Goal: Task Accomplishment & Management: Manage account settings

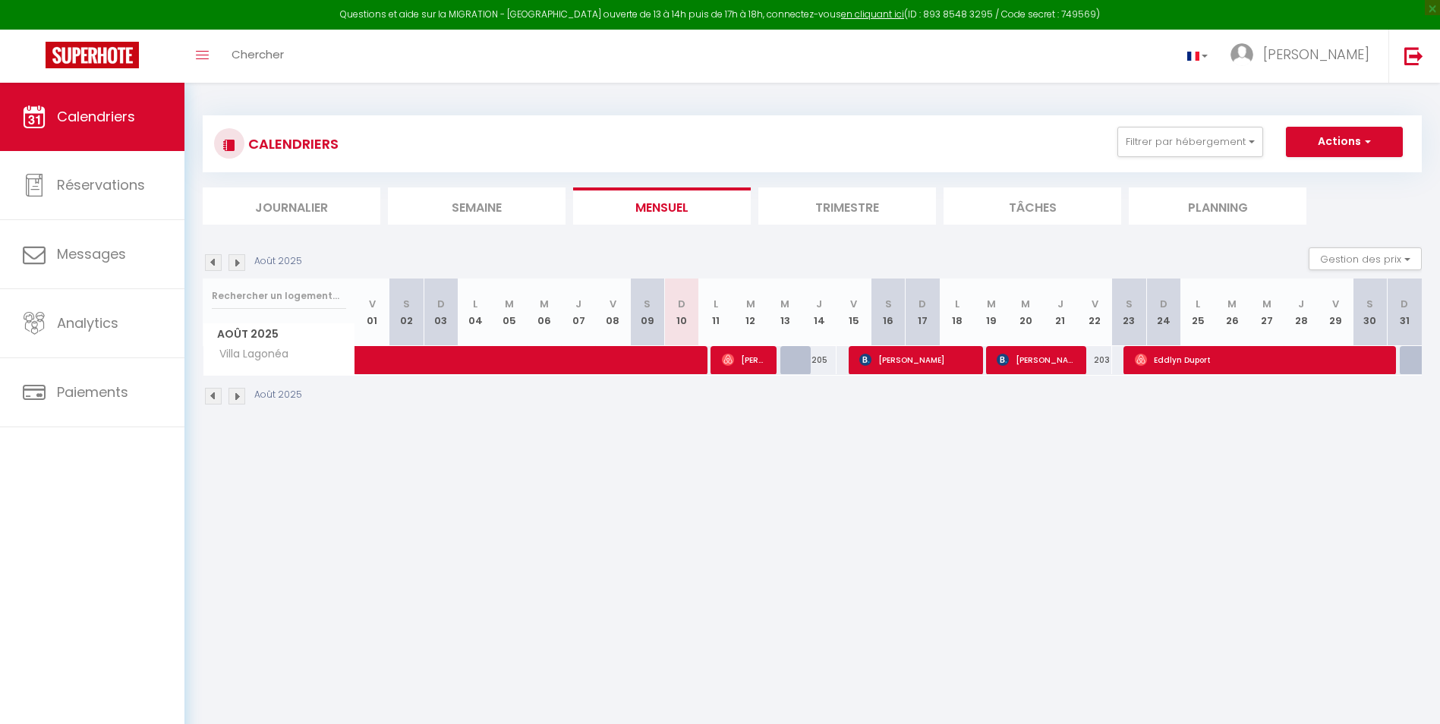
click at [239, 396] on img at bounding box center [236, 396] width 17 height 17
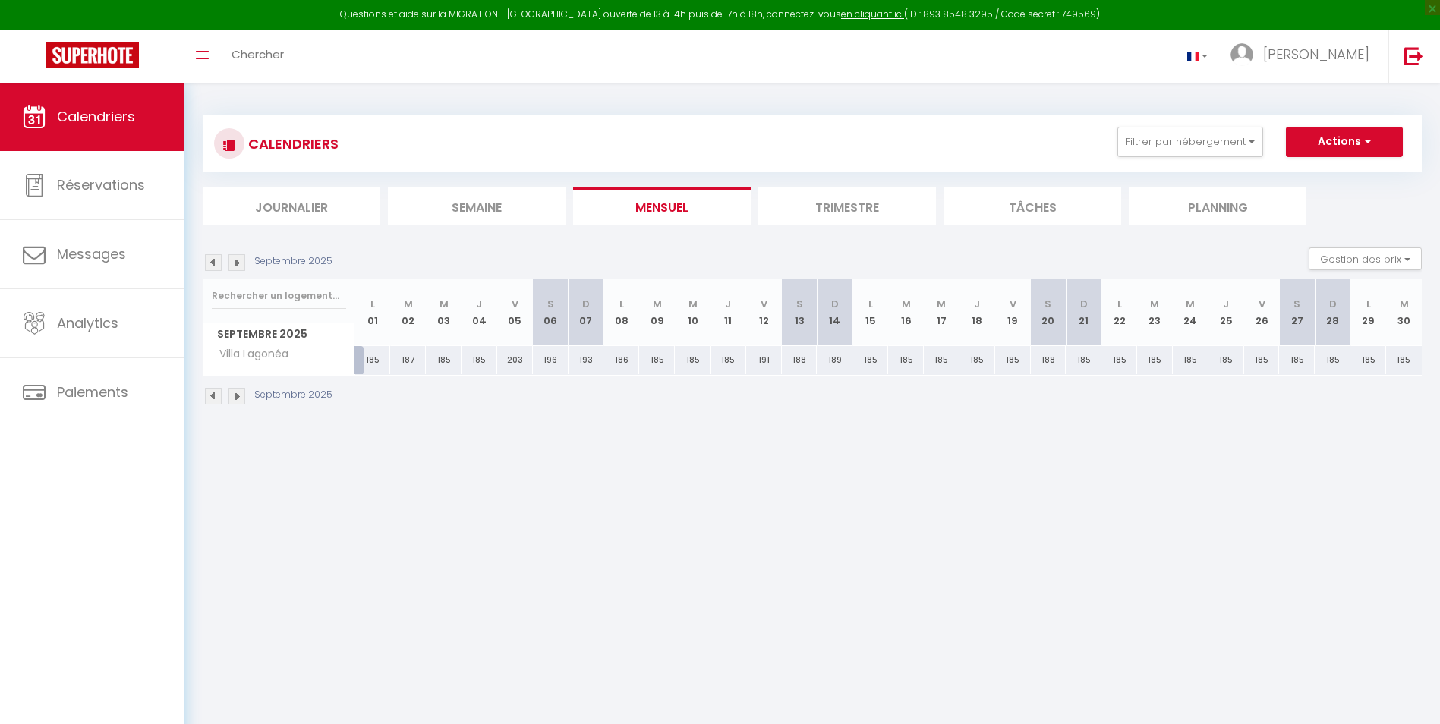
click at [238, 394] on img at bounding box center [236, 396] width 17 height 17
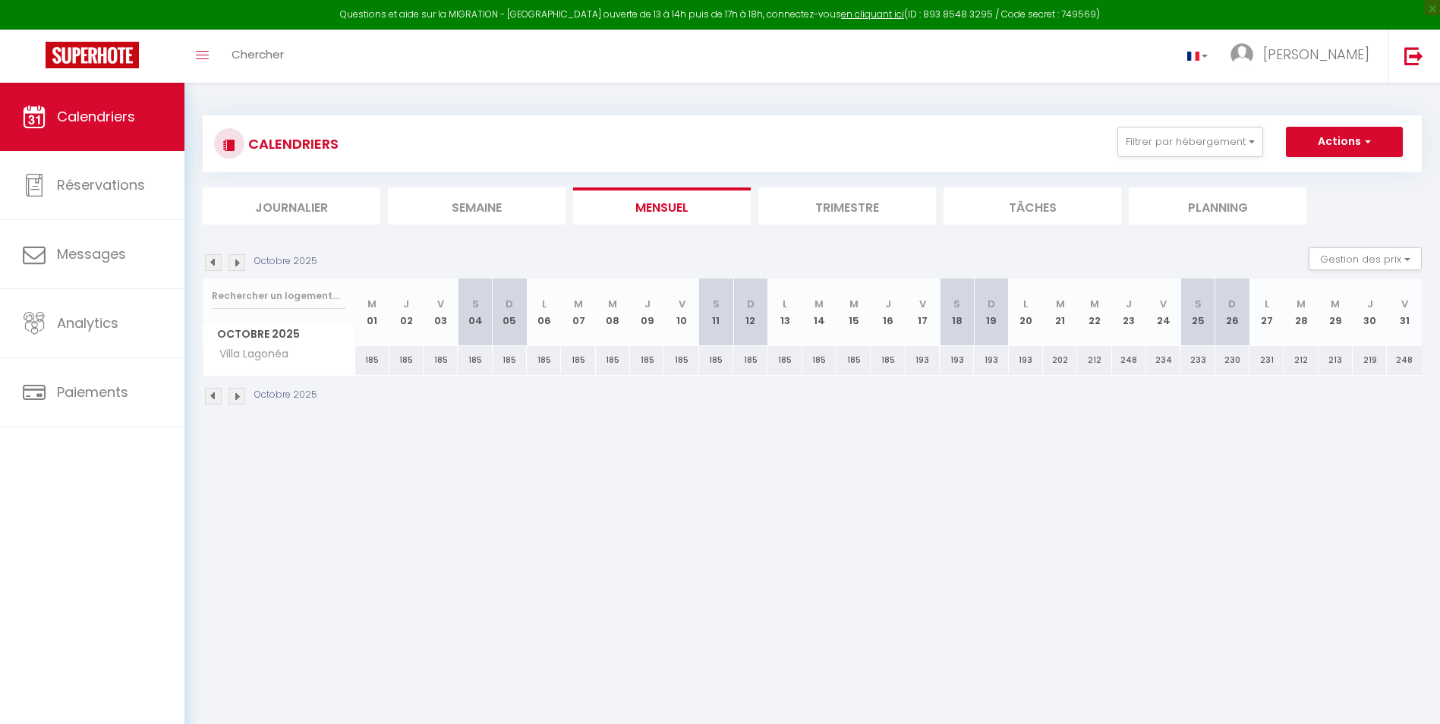
click at [238, 394] on img at bounding box center [236, 396] width 17 height 17
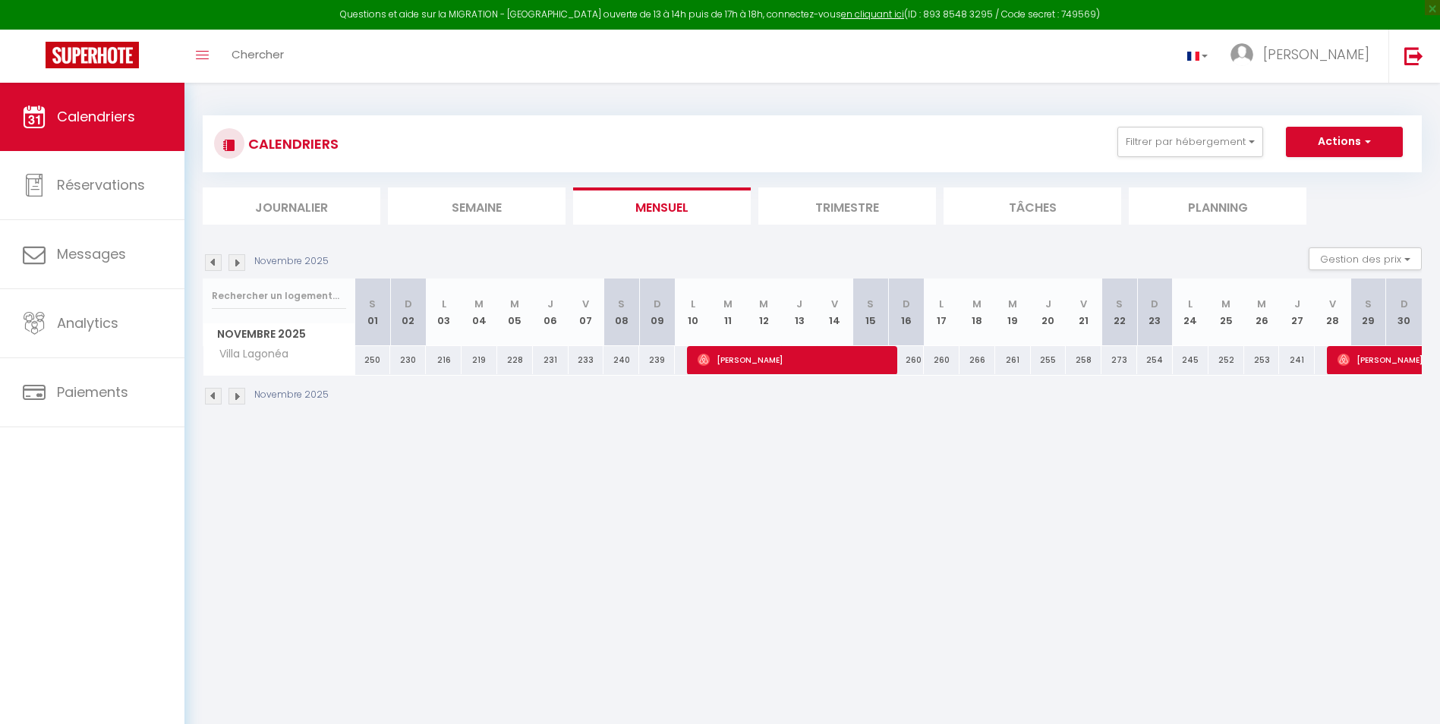
click at [238, 394] on img at bounding box center [236, 396] width 17 height 17
select select
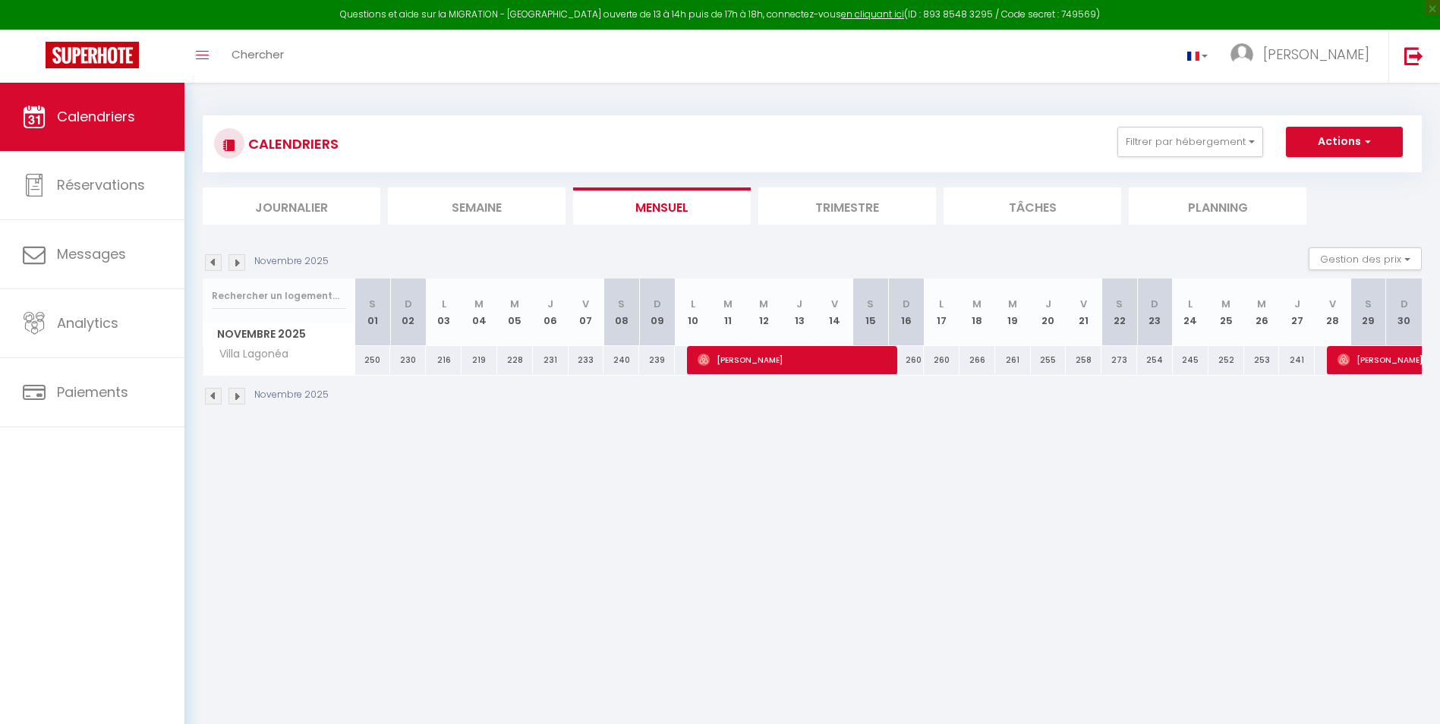
select select
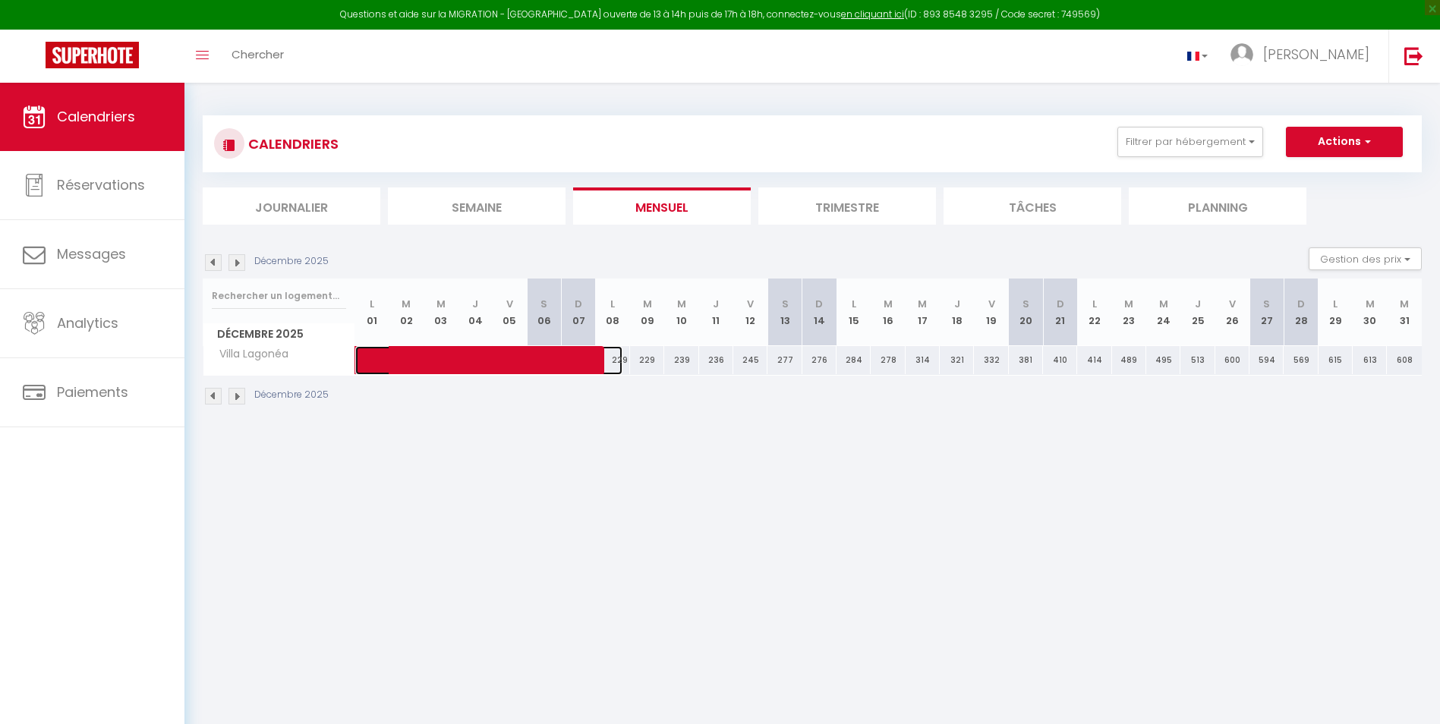
click at [397, 360] on span at bounding box center [500, 360] width 244 height 29
select select "OK"
select select "0"
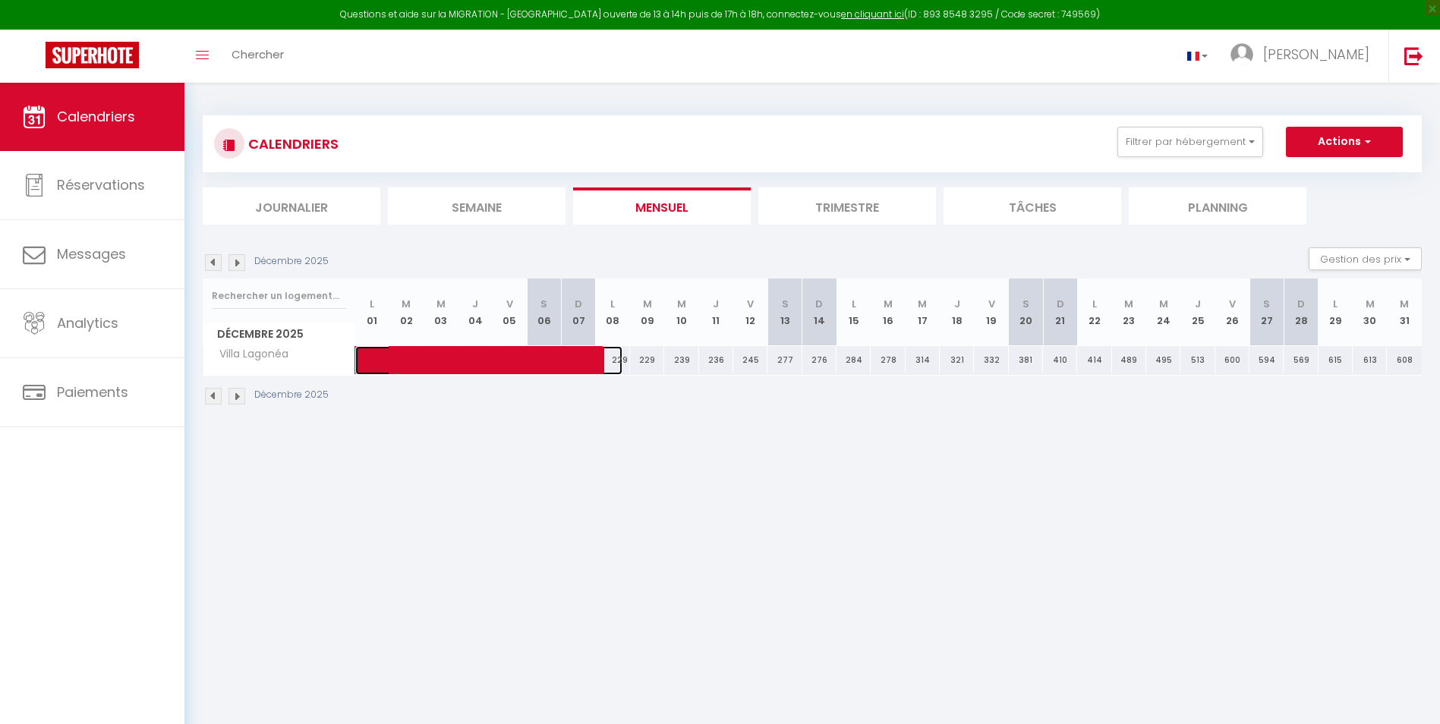
select select "1"
select select
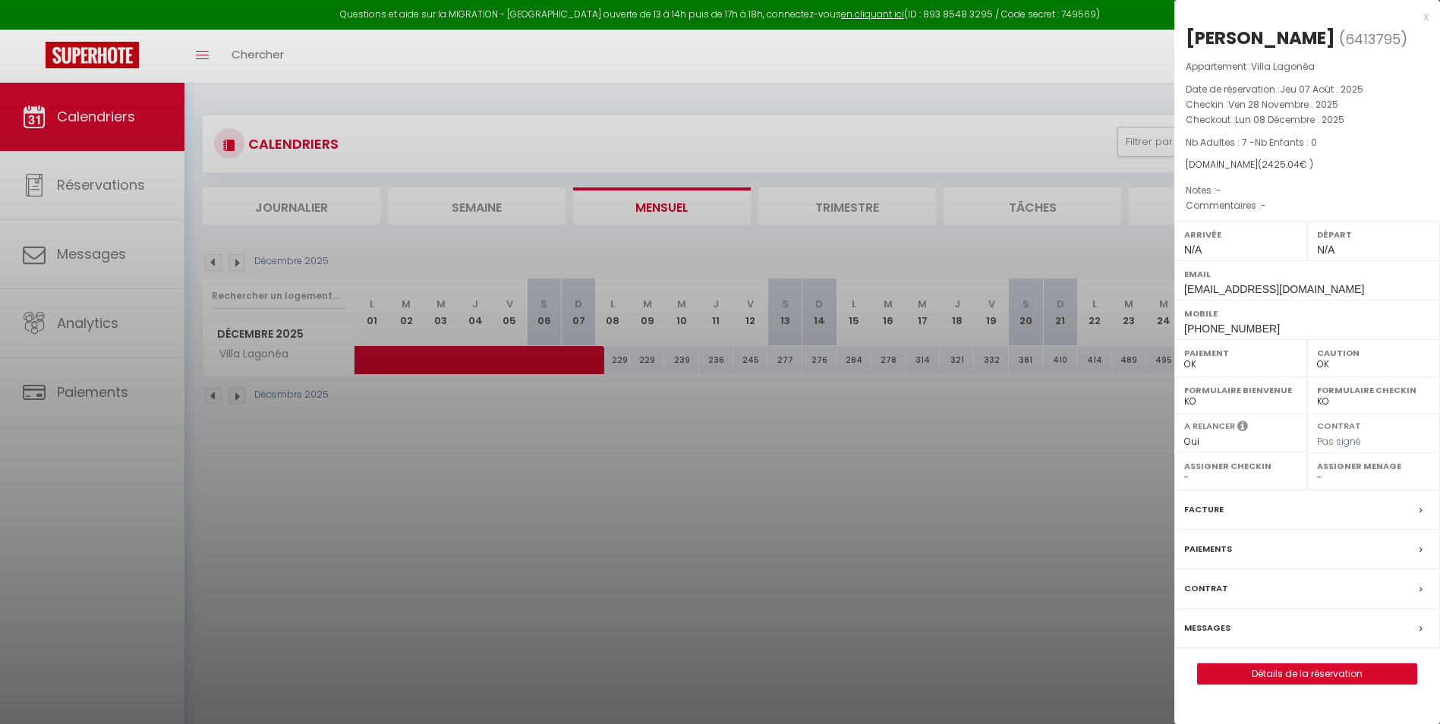
click at [240, 398] on div at bounding box center [720, 362] width 1440 height 724
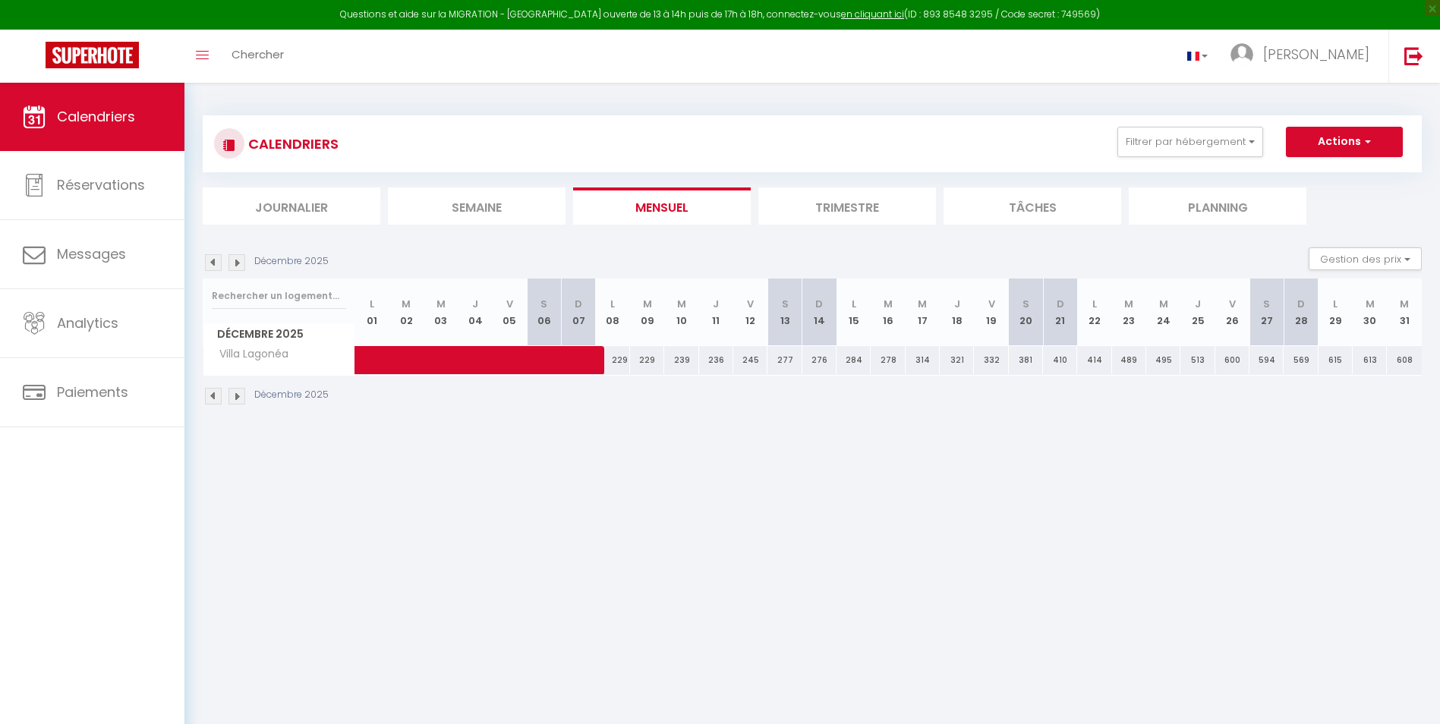
click at [240, 397] on img at bounding box center [236, 396] width 17 height 17
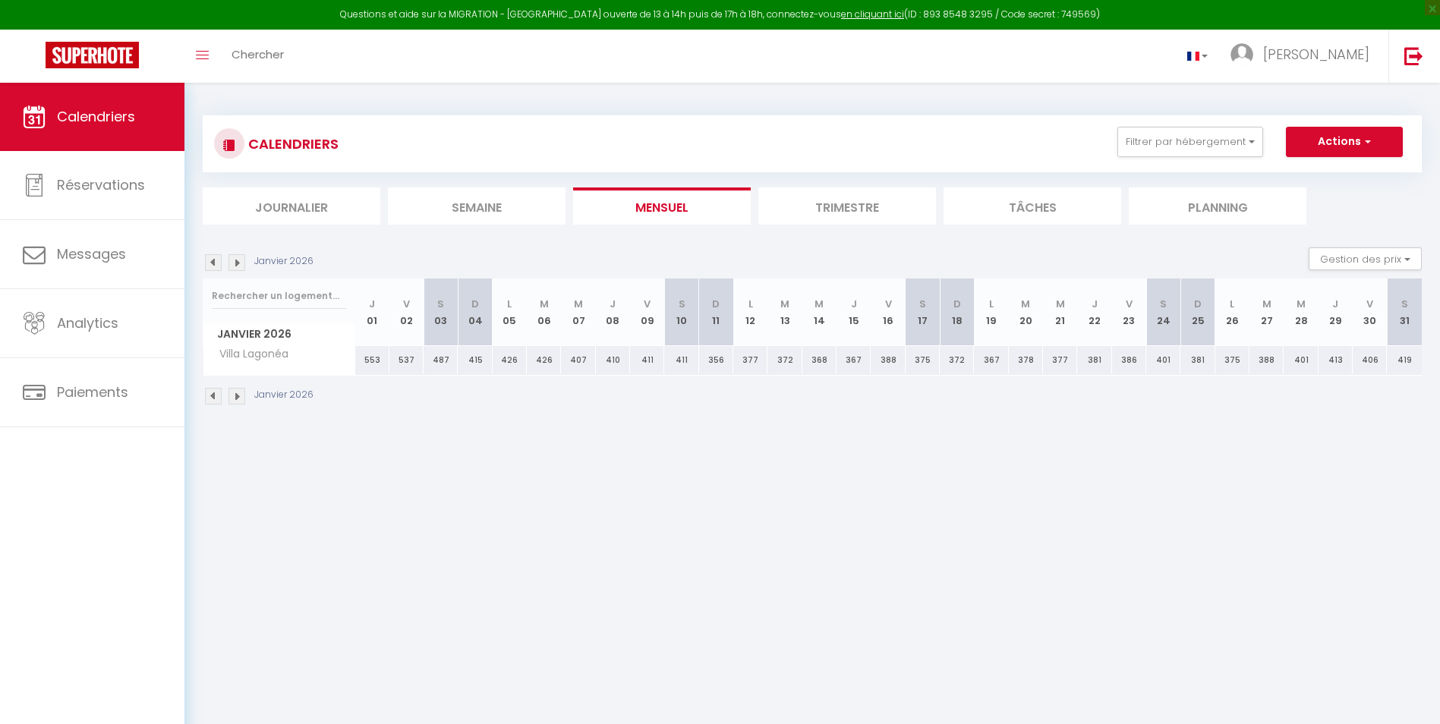
click at [215, 395] on img at bounding box center [213, 396] width 17 height 17
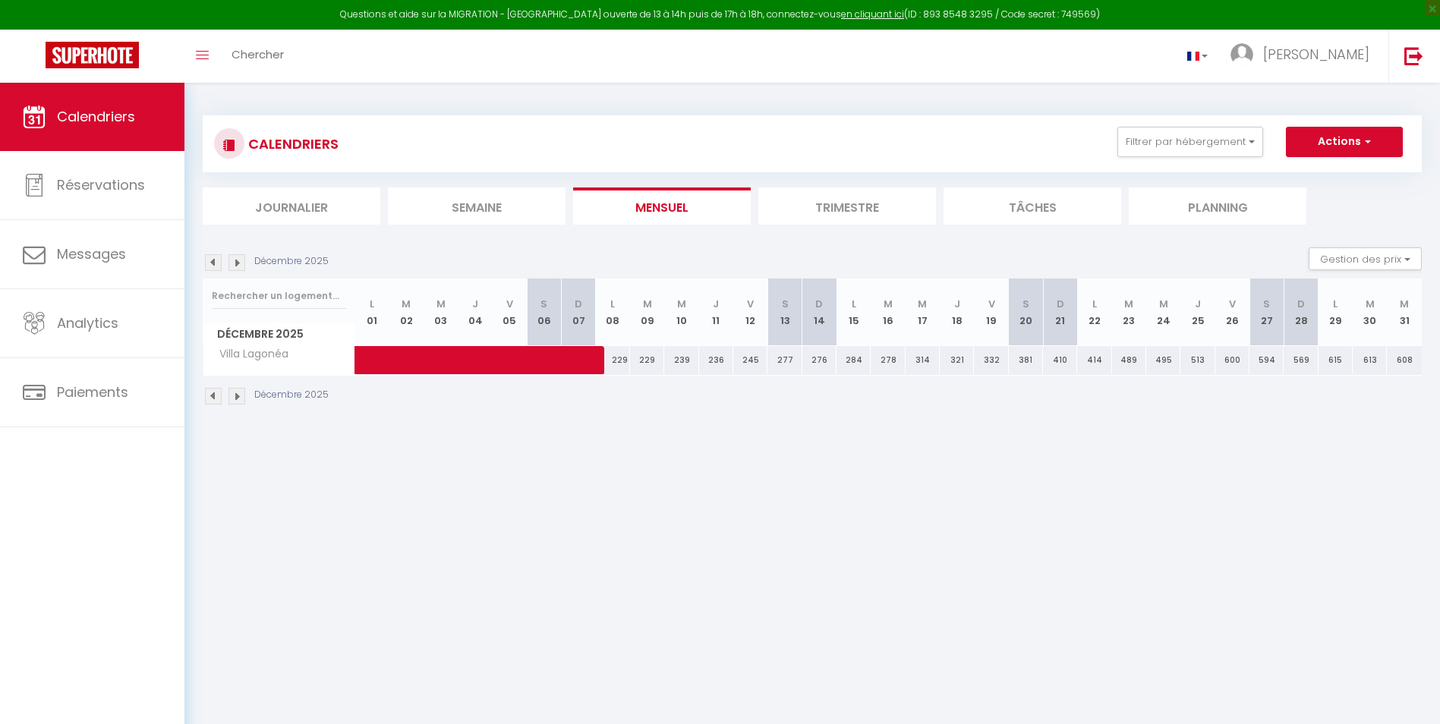
click at [216, 395] on img at bounding box center [213, 396] width 17 height 17
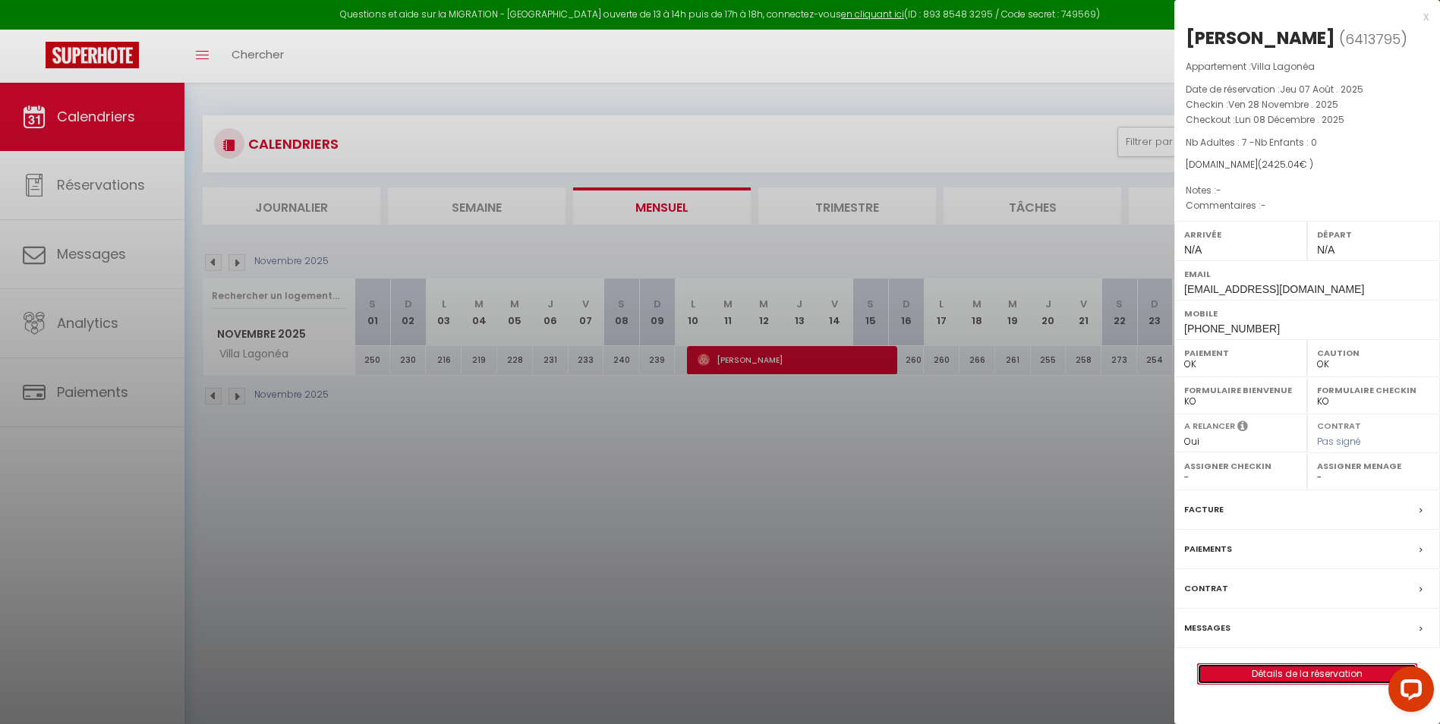
click at [1289, 670] on link "Détails de la réservation" at bounding box center [1307, 674] width 219 height 20
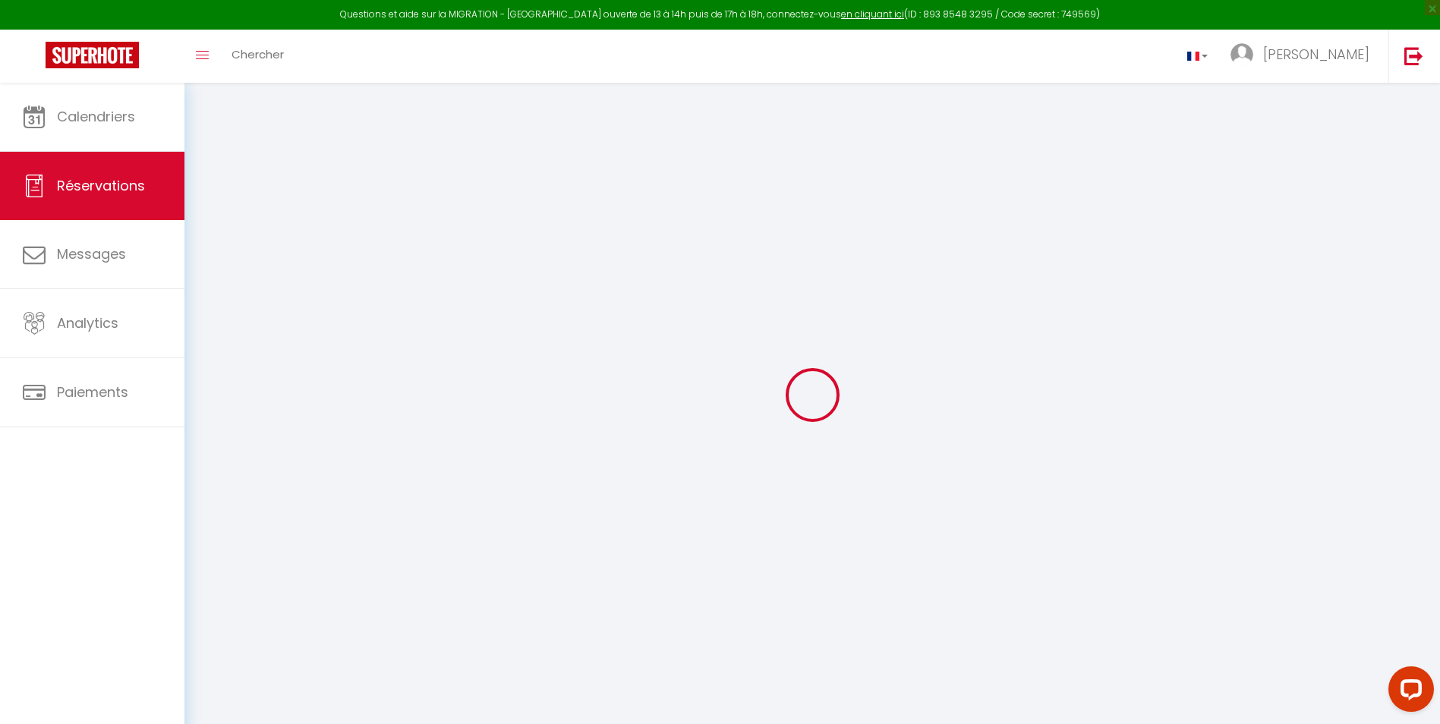
type input "Martin"
type input "Nolet"
type input "[EMAIL_ADDRESS][DOMAIN_NAME]"
type input "[PHONE_NUMBER]"
select select
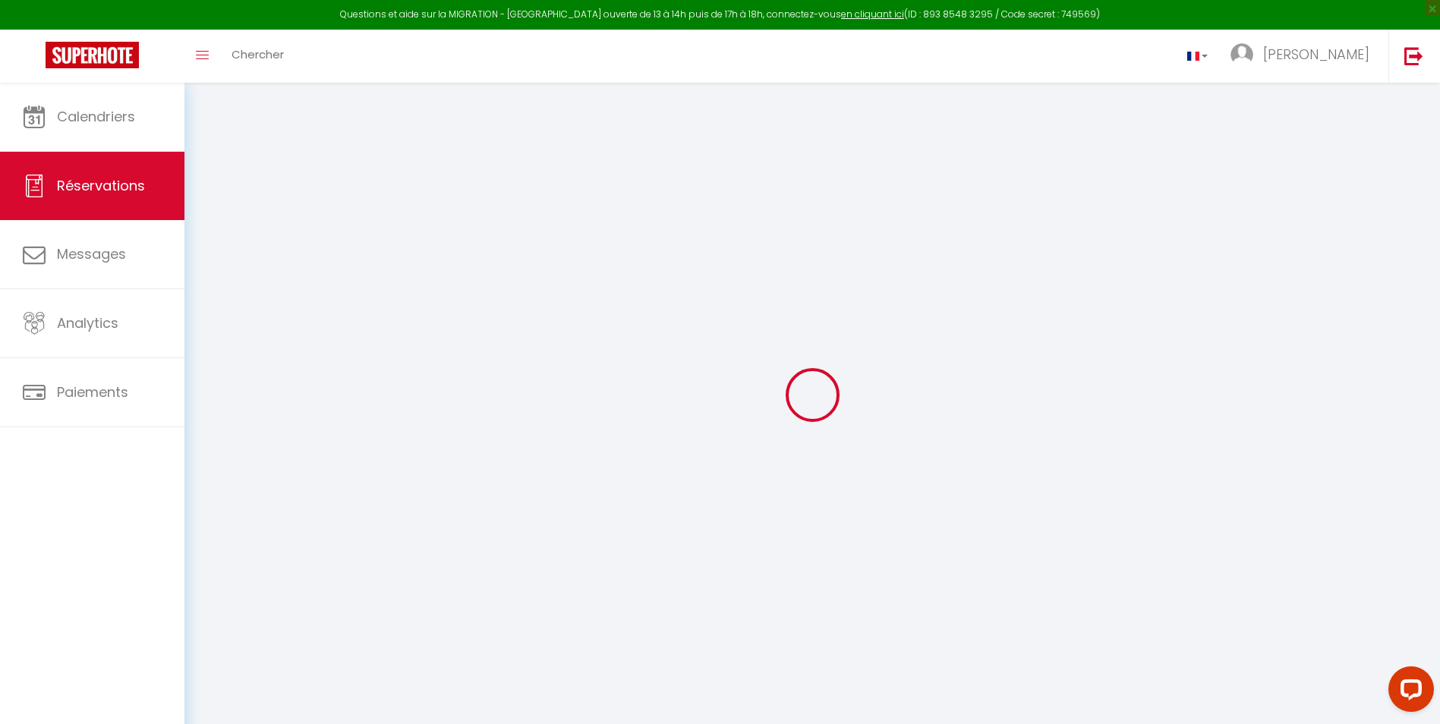
type input "83.33"
select select "62343"
select select "1"
select select
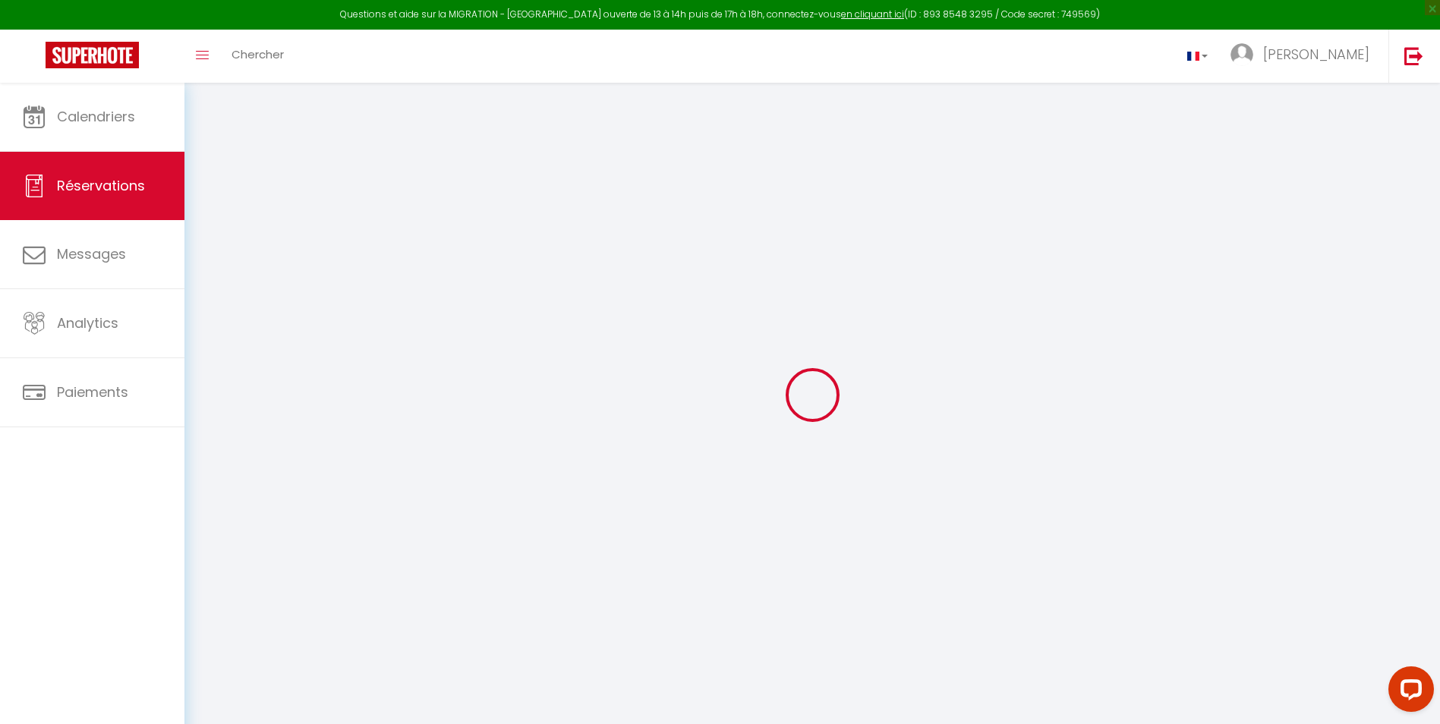
type input "7"
select select "12"
select select
type input "2204.8"
checkbox input "false"
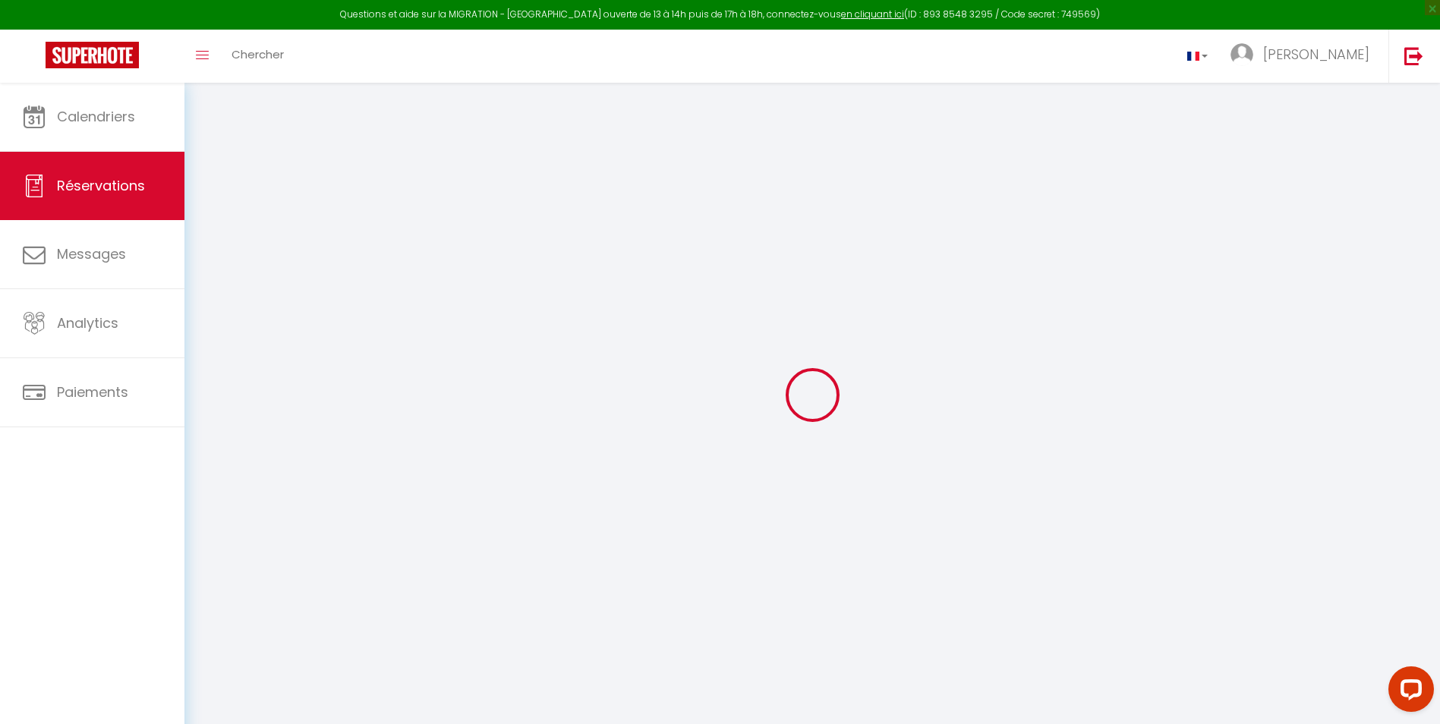
select select "1"
type input "180"
type input "0"
select select
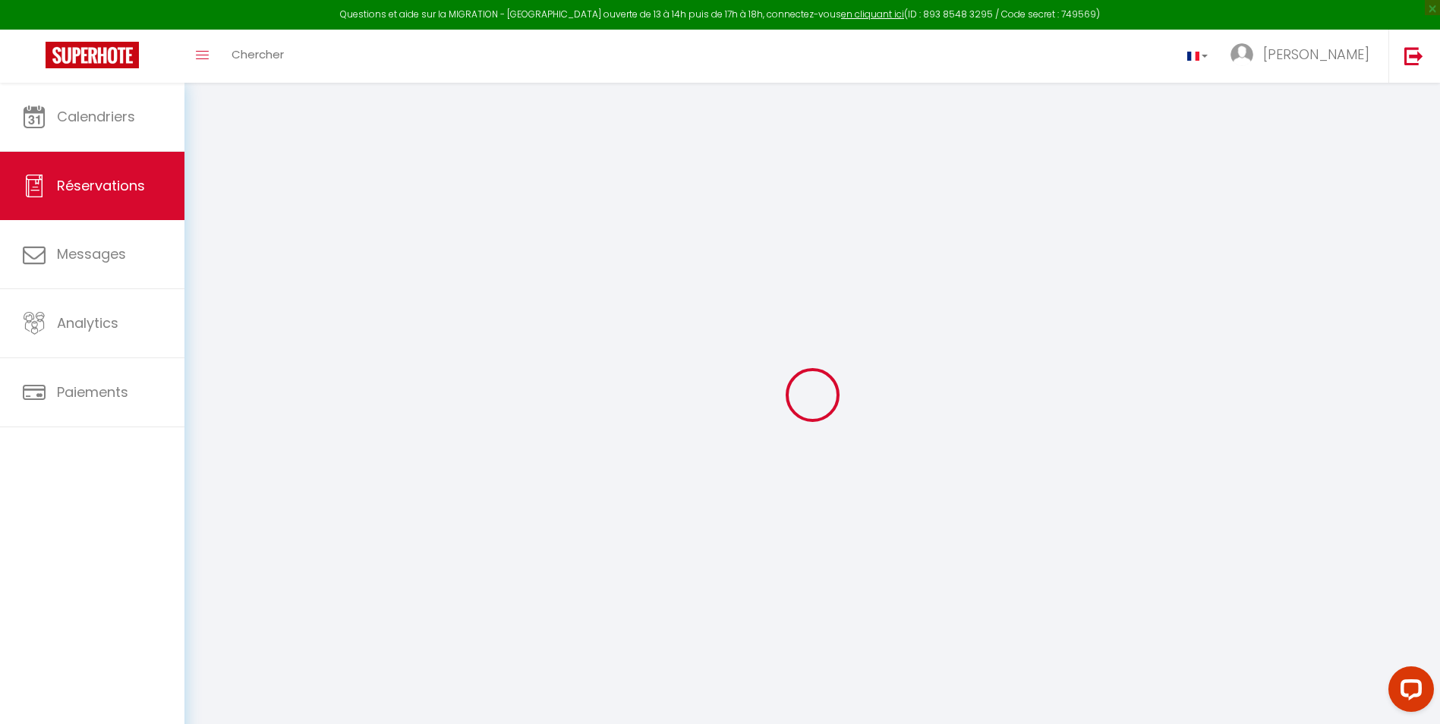
select select
select select "15"
checkbox input "false"
select select
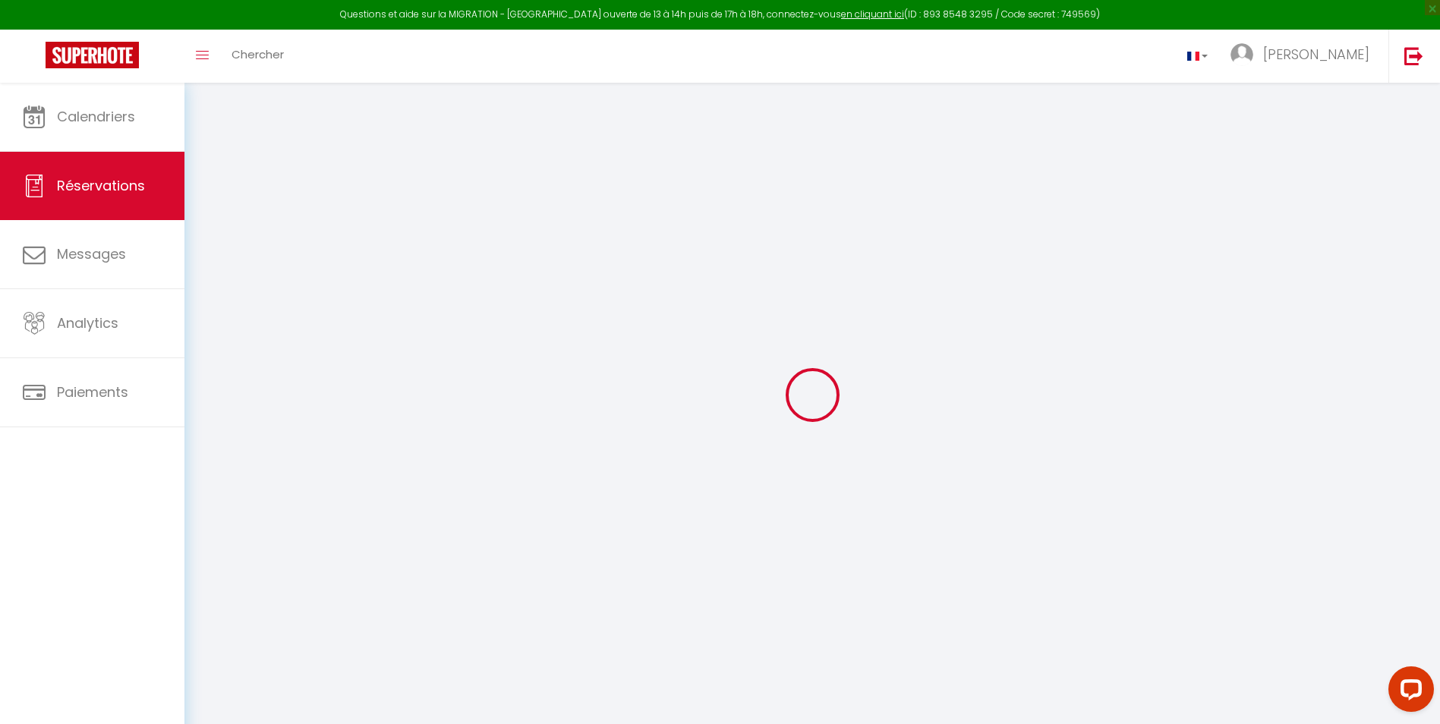
select select
checkbox input "false"
select select
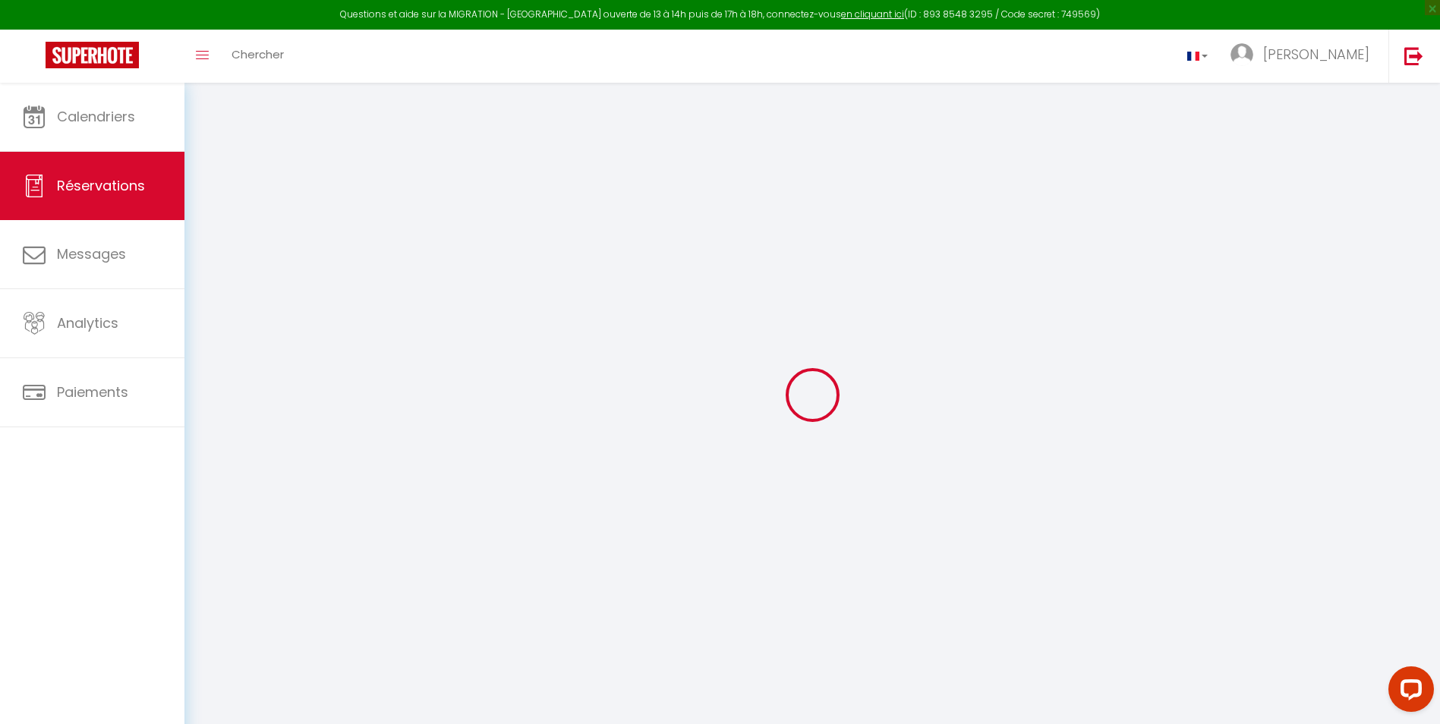
select select
checkbox input "false"
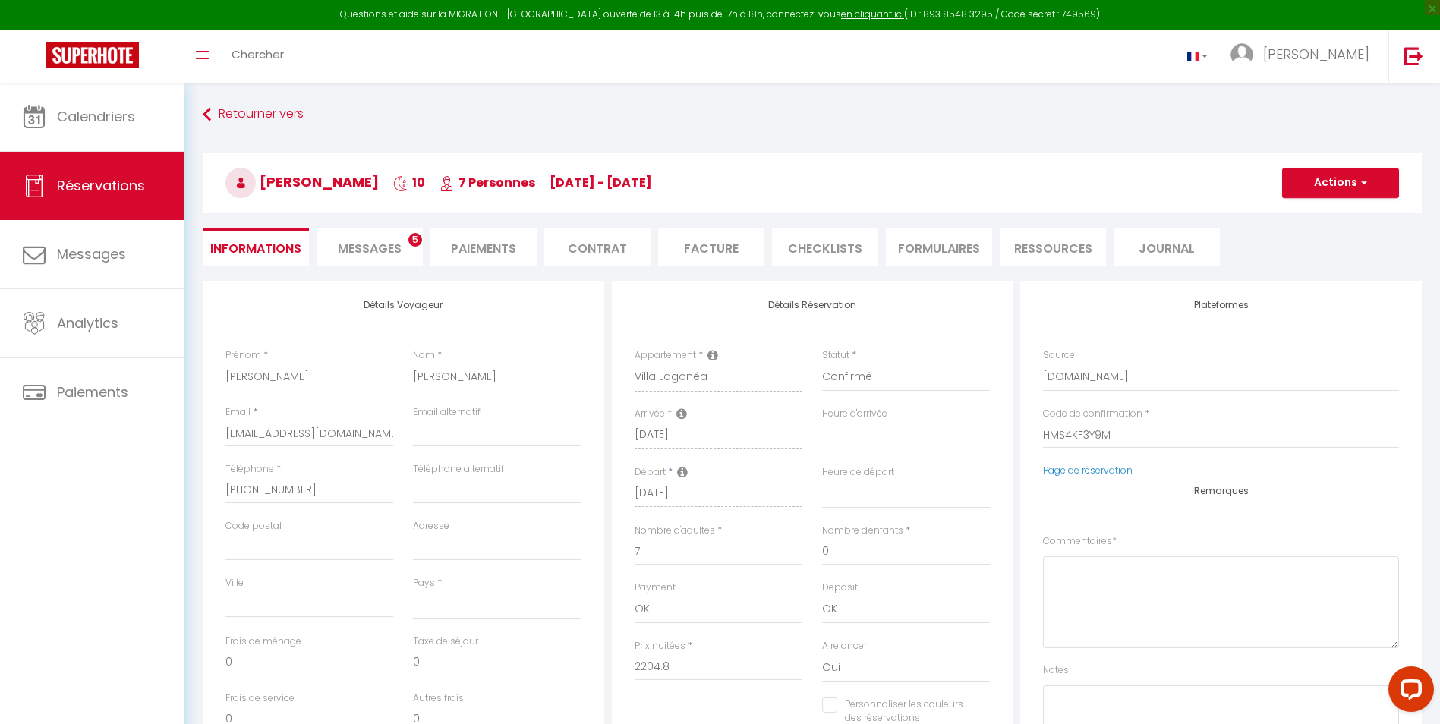
select select
checkbox input "false"
select select
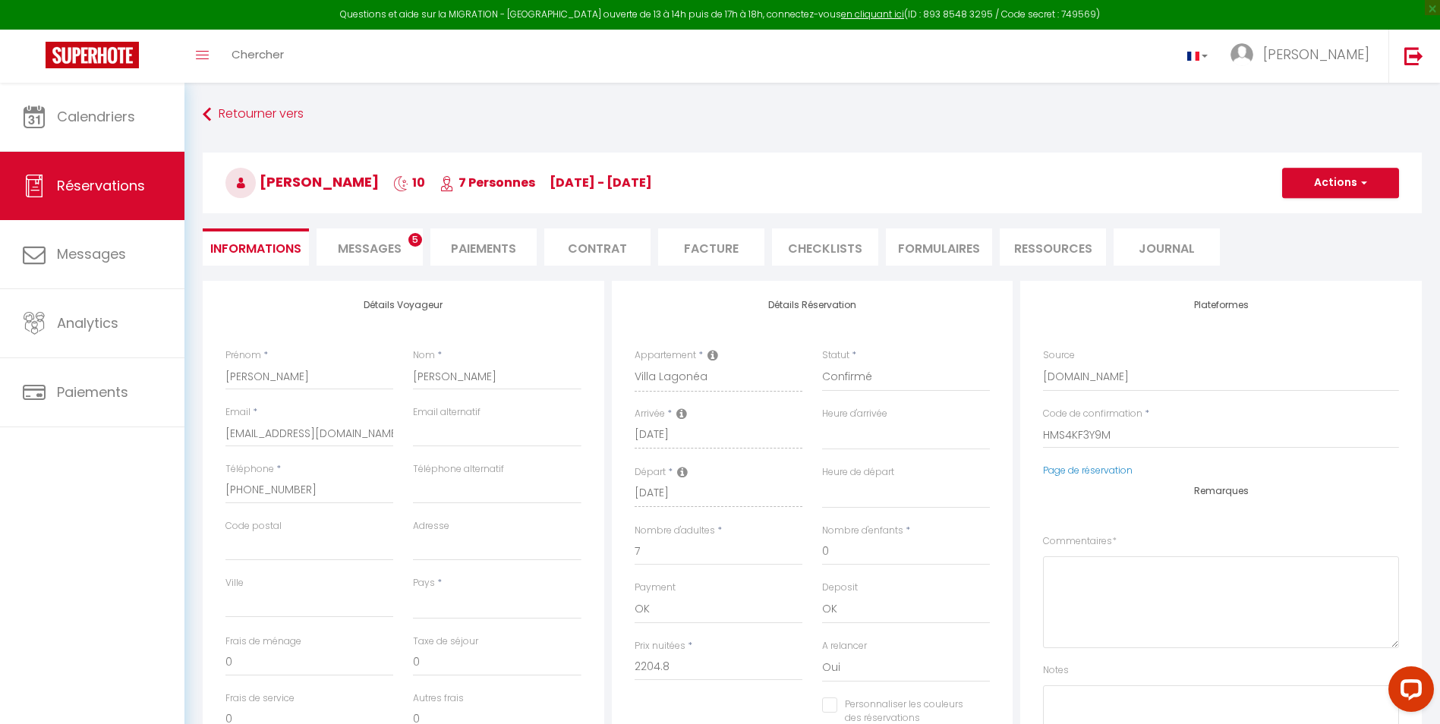
type input "110"
type input "110.24"
select select
checkbox input "false"
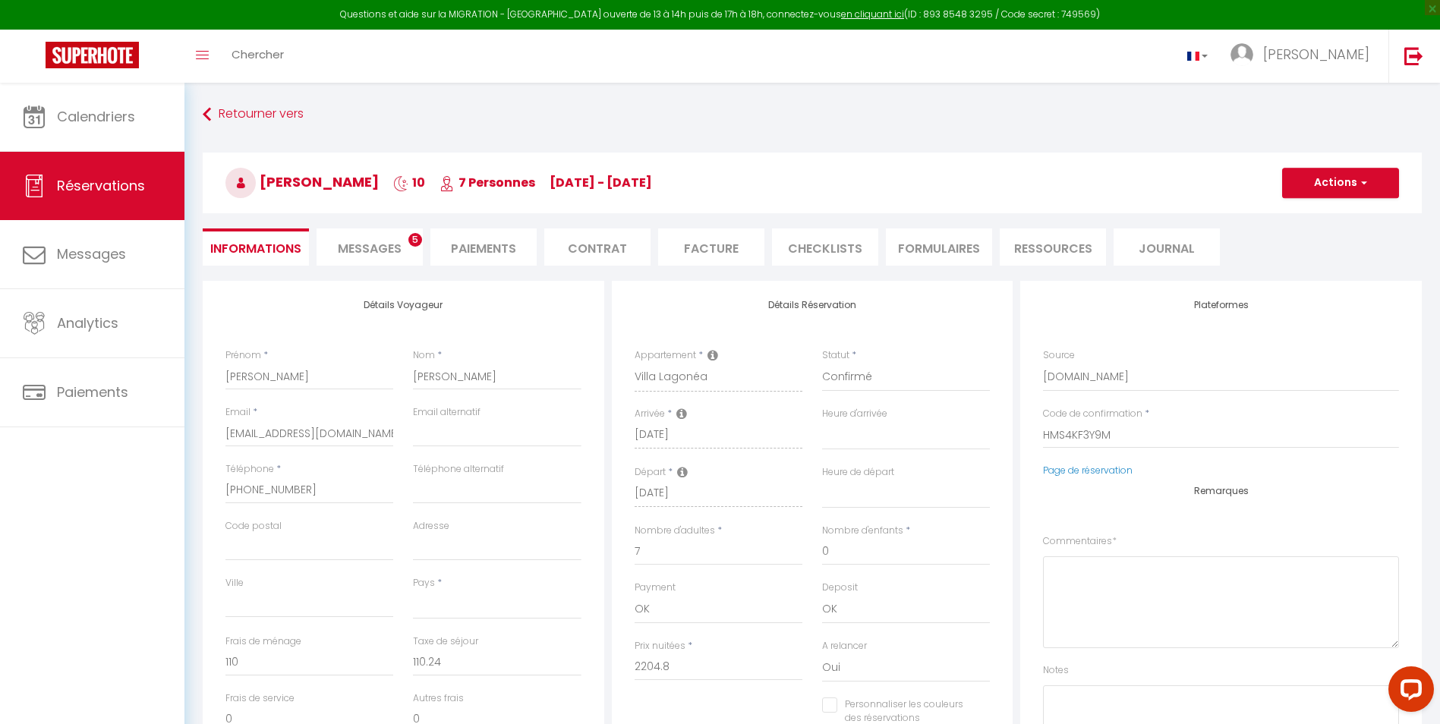
select select
checkbox input "false"
select select
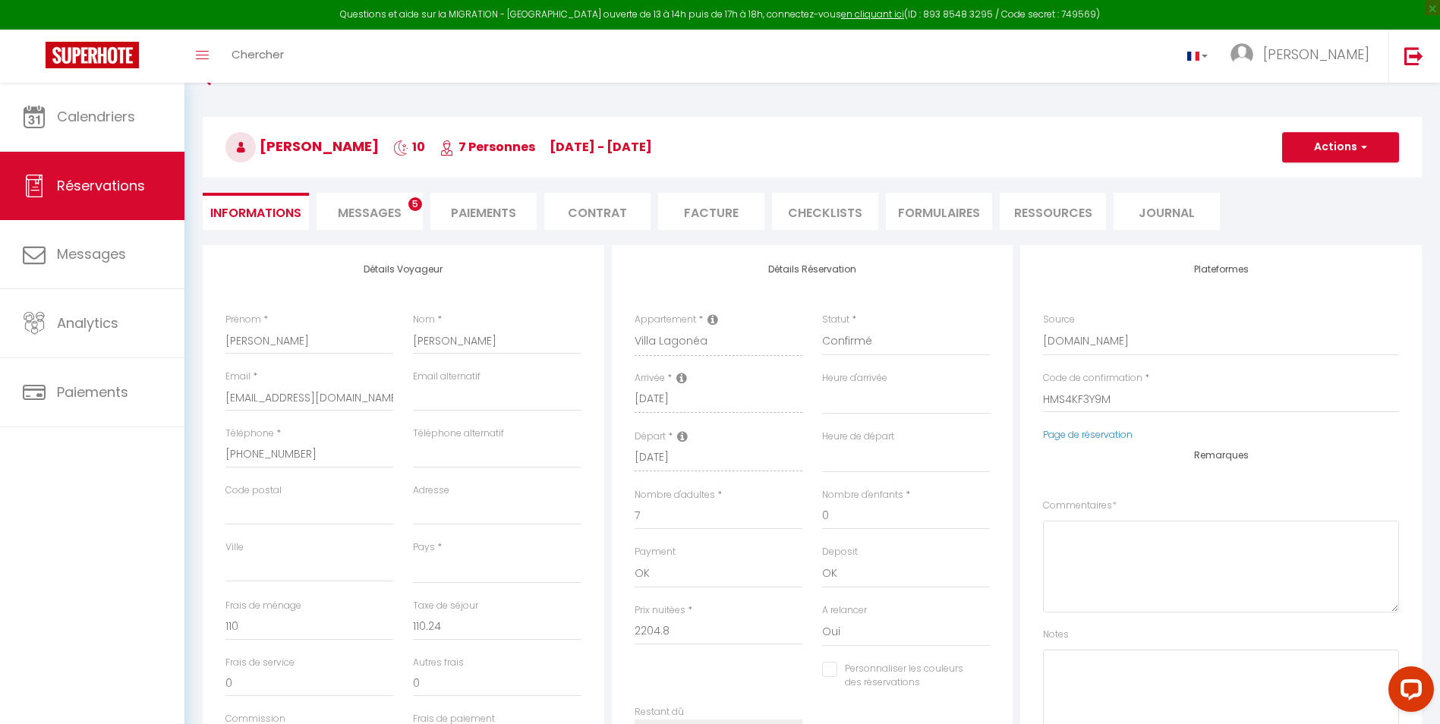
scroll to position [32, 0]
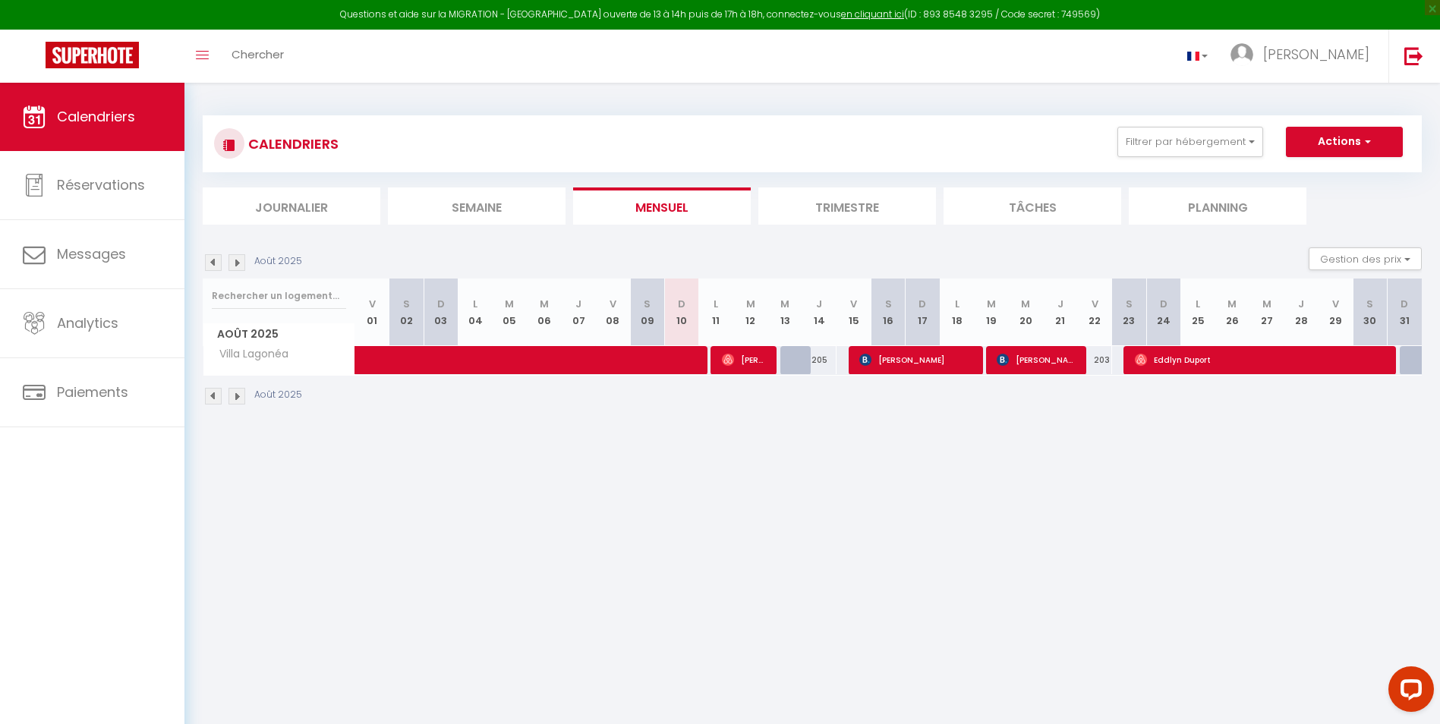
click at [233, 396] on img at bounding box center [236, 396] width 17 height 17
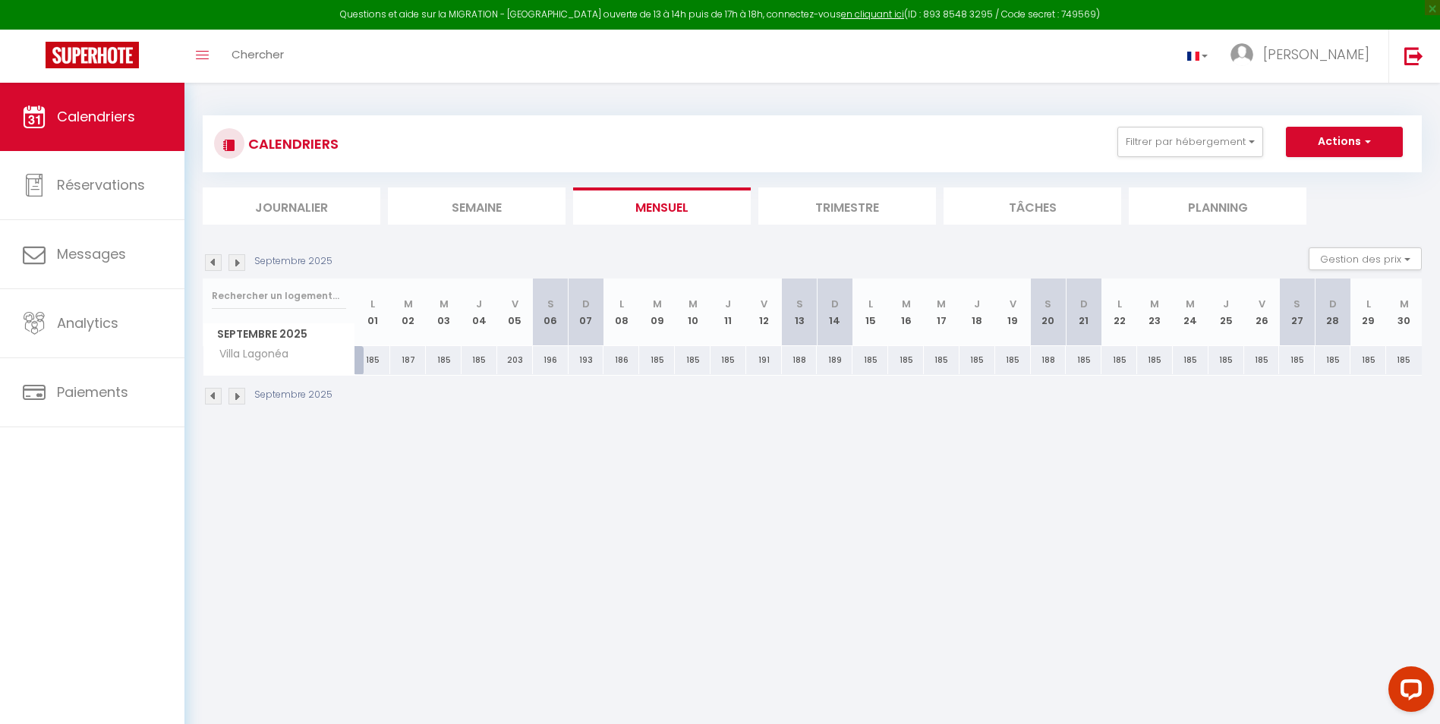
click at [233, 396] on img at bounding box center [236, 396] width 17 height 17
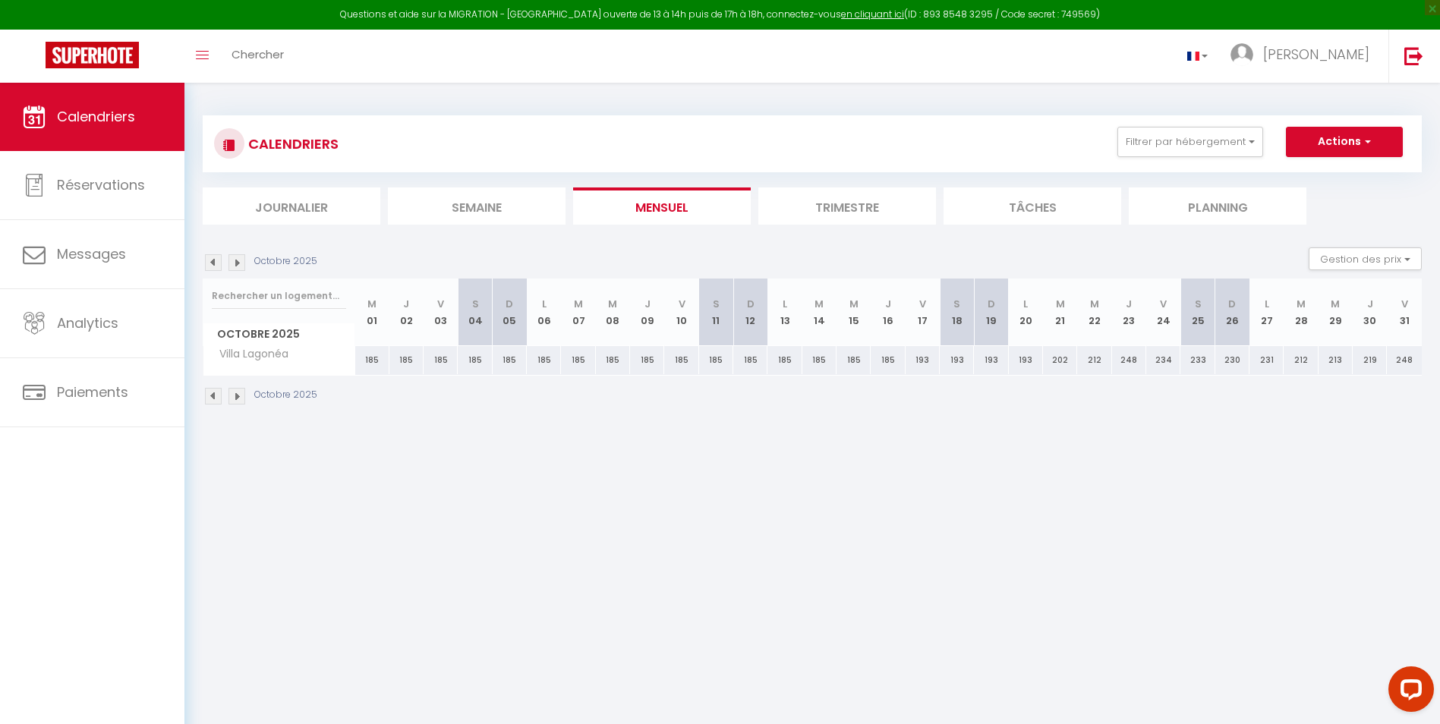
click at [238, 396] on img at bounding box center [236, 396] width 17 height 17
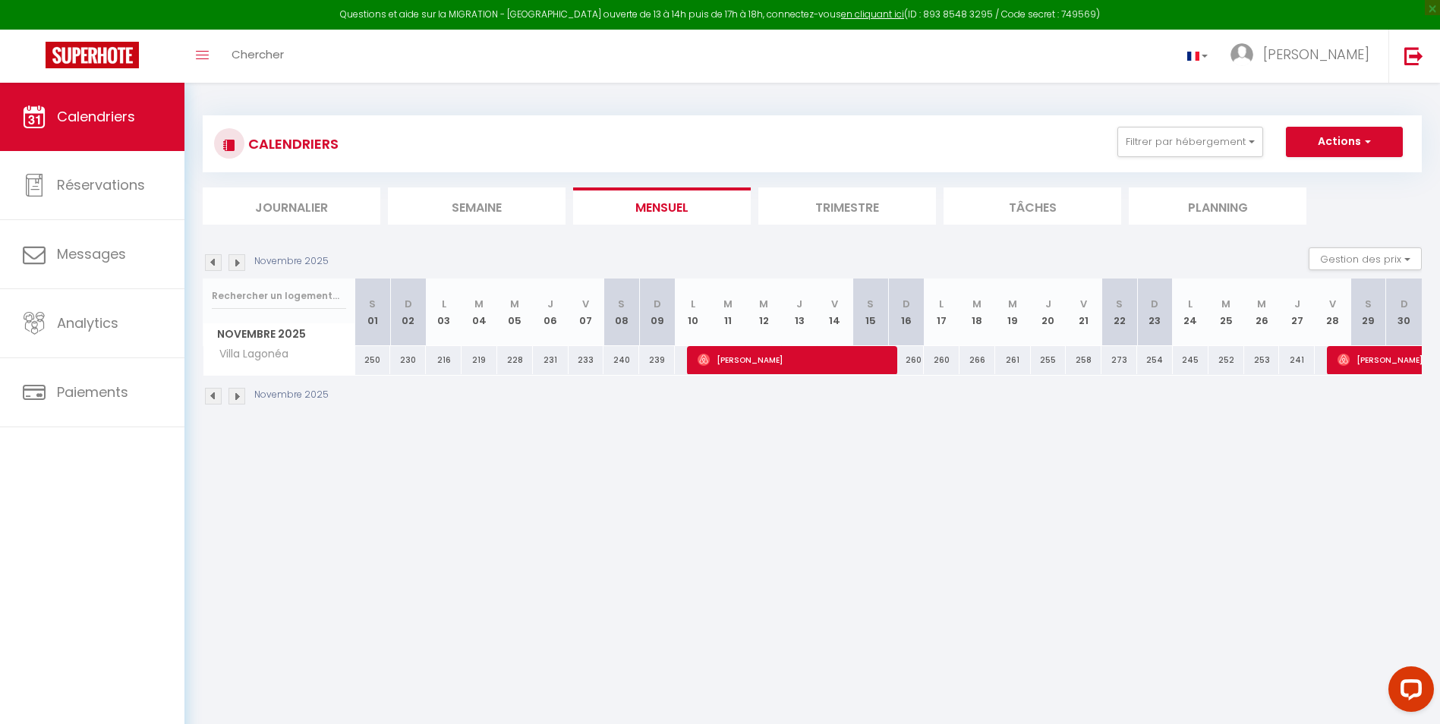
click at [238, 396] on img at bounding box center [236, 396] width 17 height 17
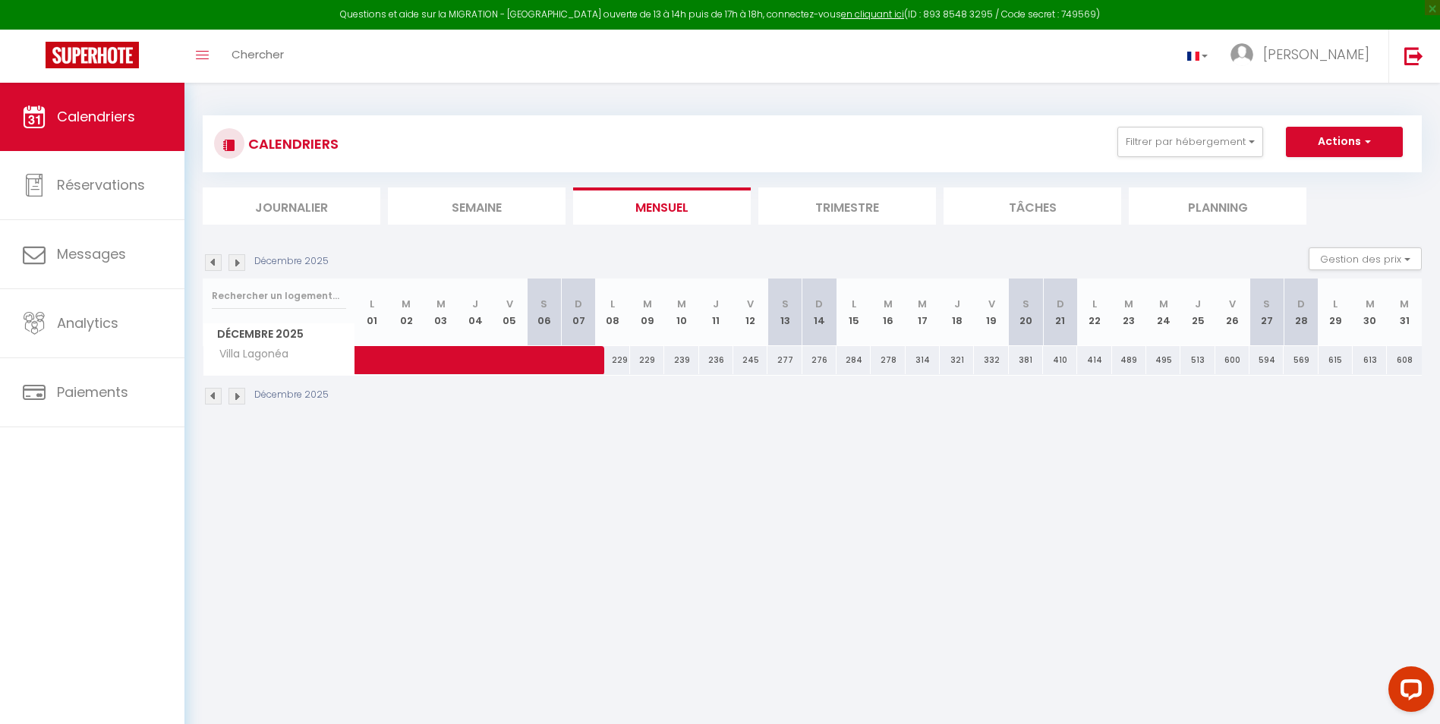
click at [235, 395] on img at bounding box center [236, 396] width 17 height 17
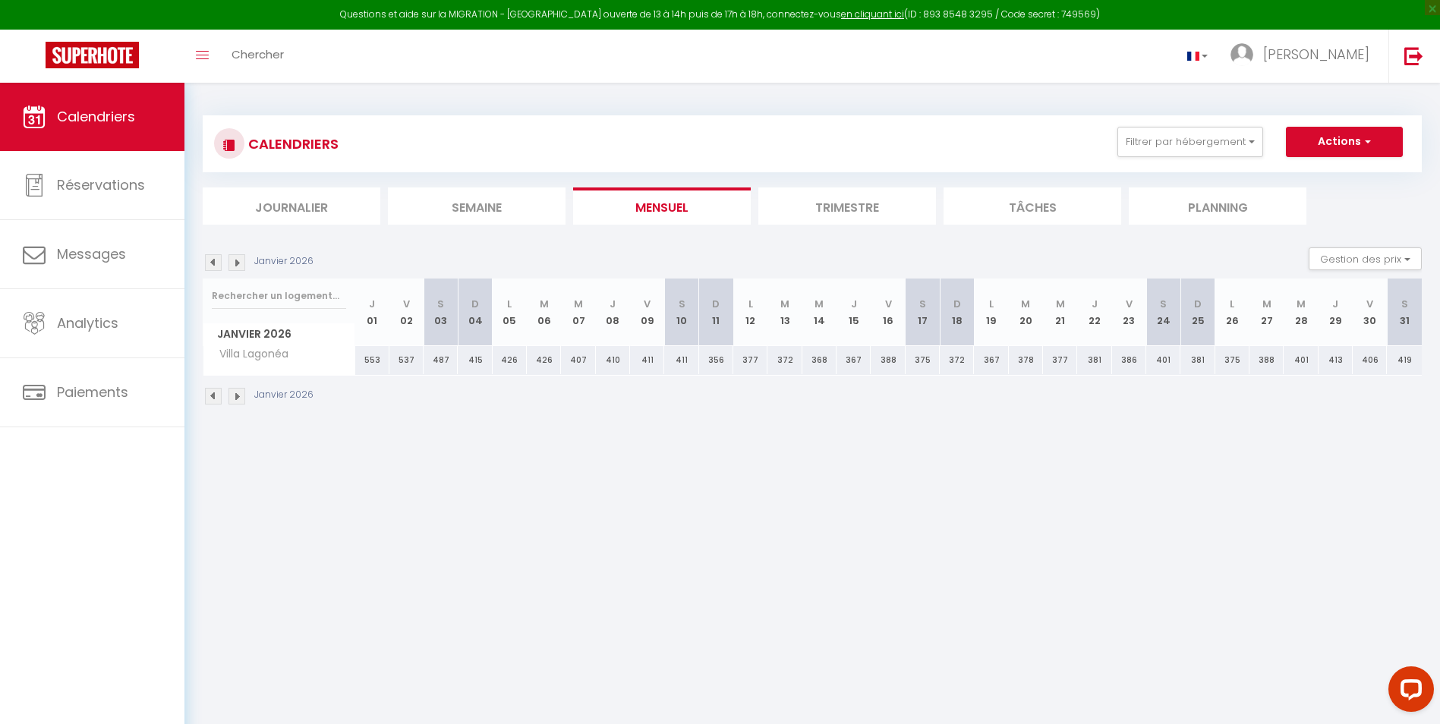
click at [235, 395] on img at bounding box center [236, 396] width 17 height 17
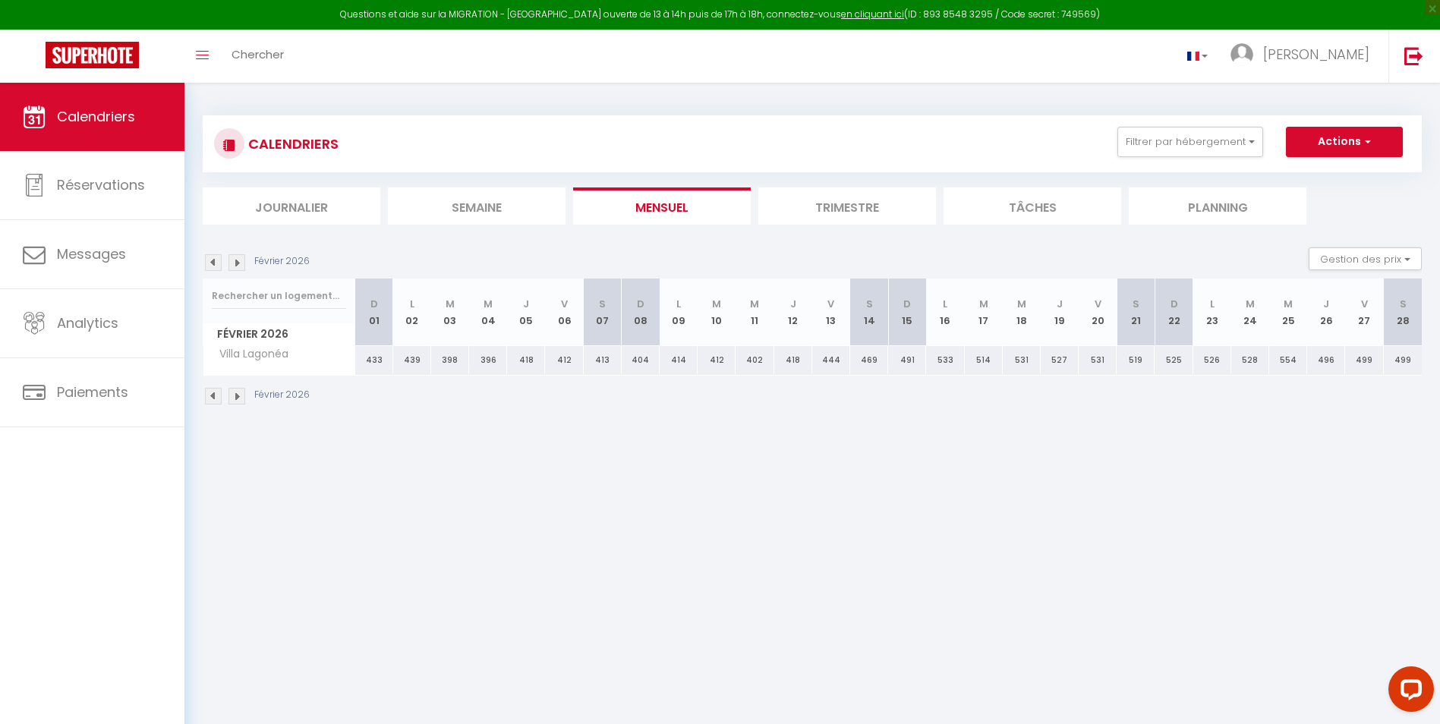
click at [235, 395] on img at bounding box center [236, 396] width 17 height 17
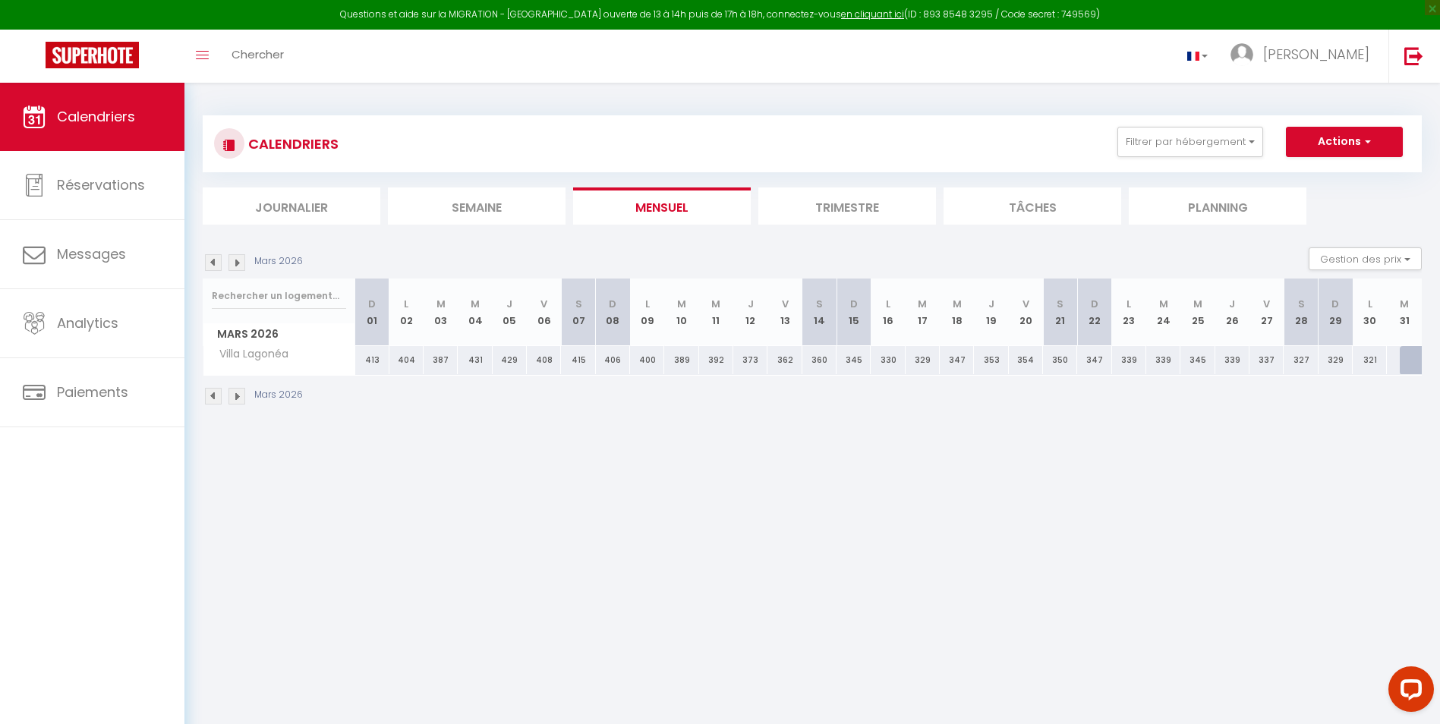
click at [235, 395] on img at bounding box center [236, 396] width 17 height 17
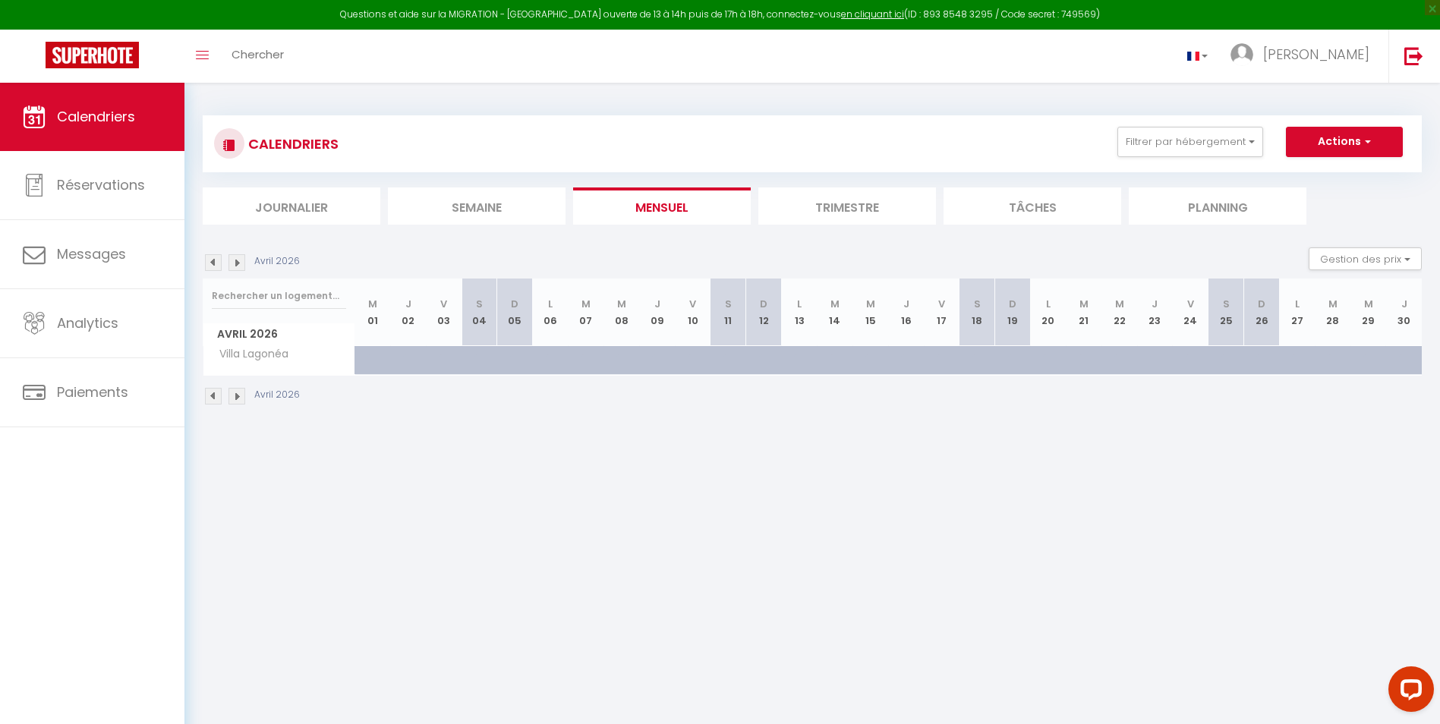
click at [214, 396] on img at bounding box center [213, 396] width 17 height 17
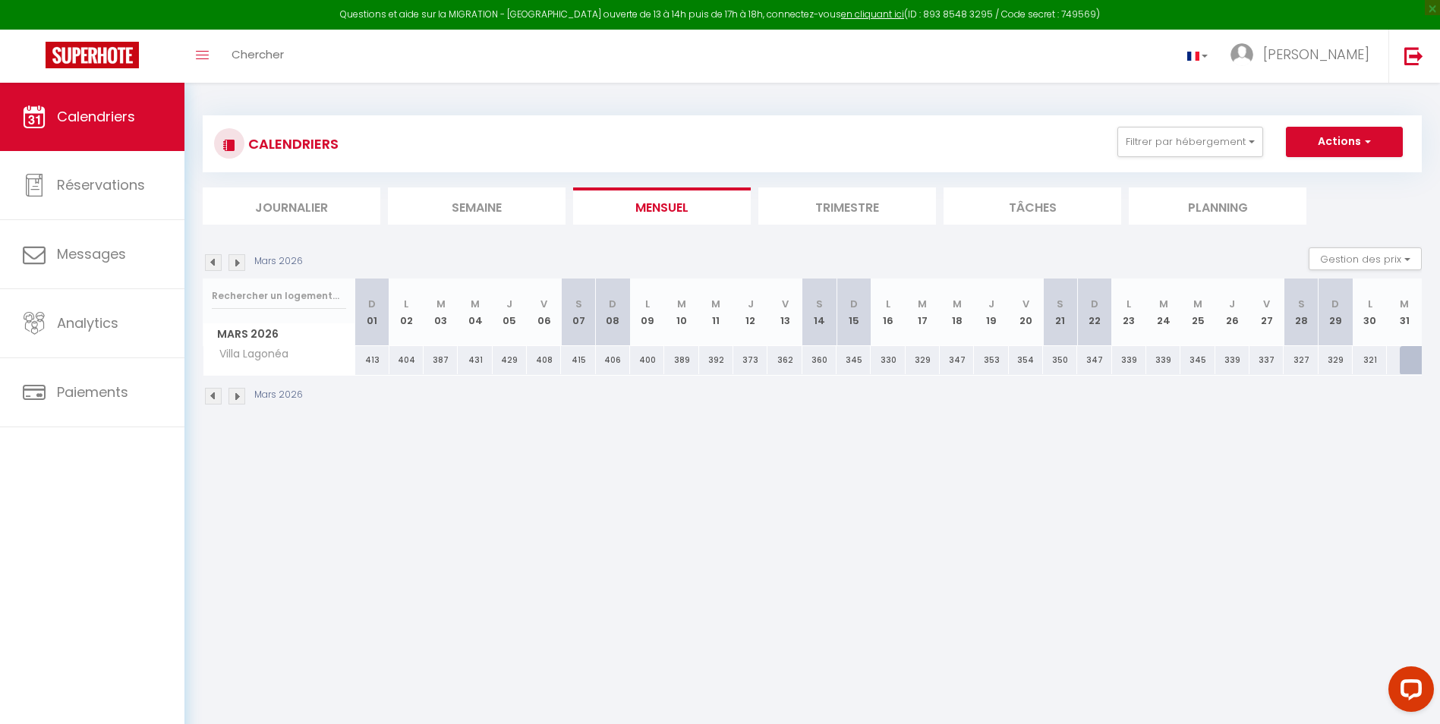
click at [214, 396] on img at bounding box center [213, 396] width 17 height 17
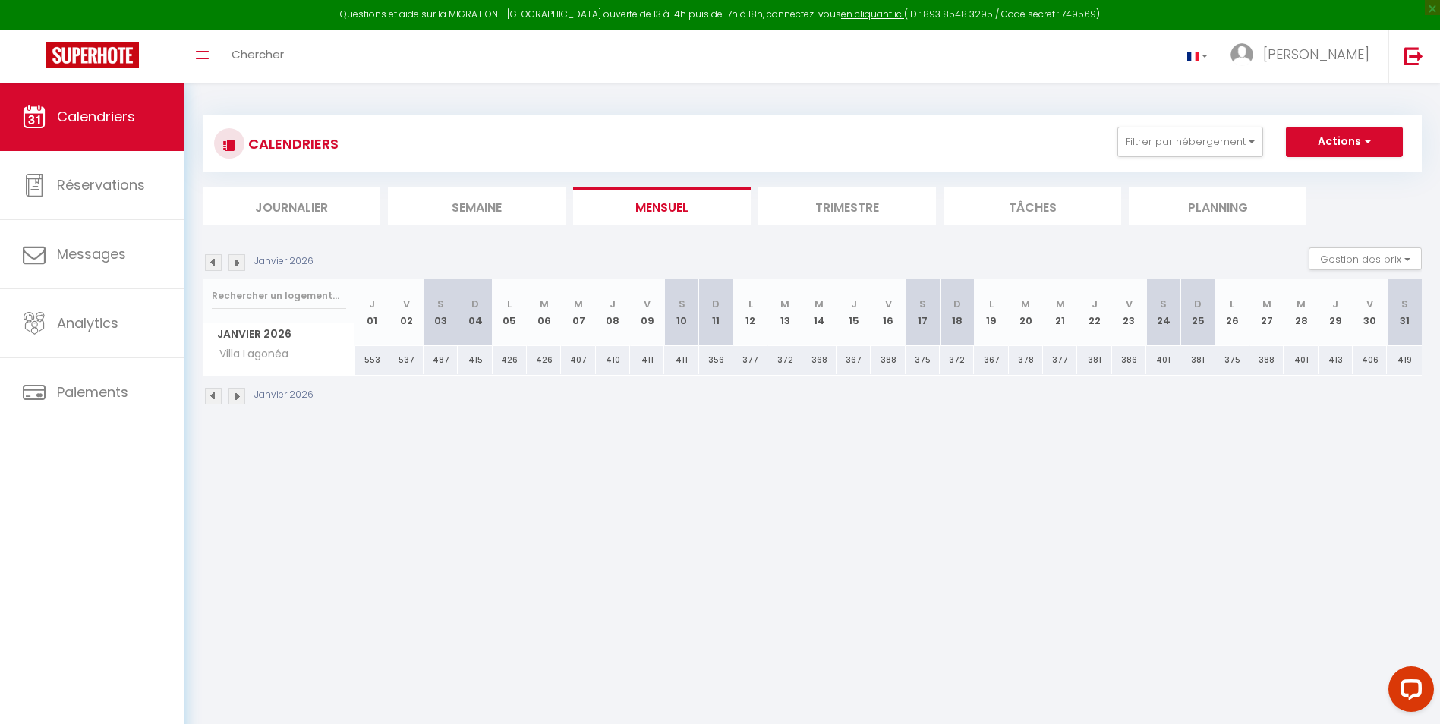
click at [214, 396] on img at bounding box center [213, 396] width 17 height 17
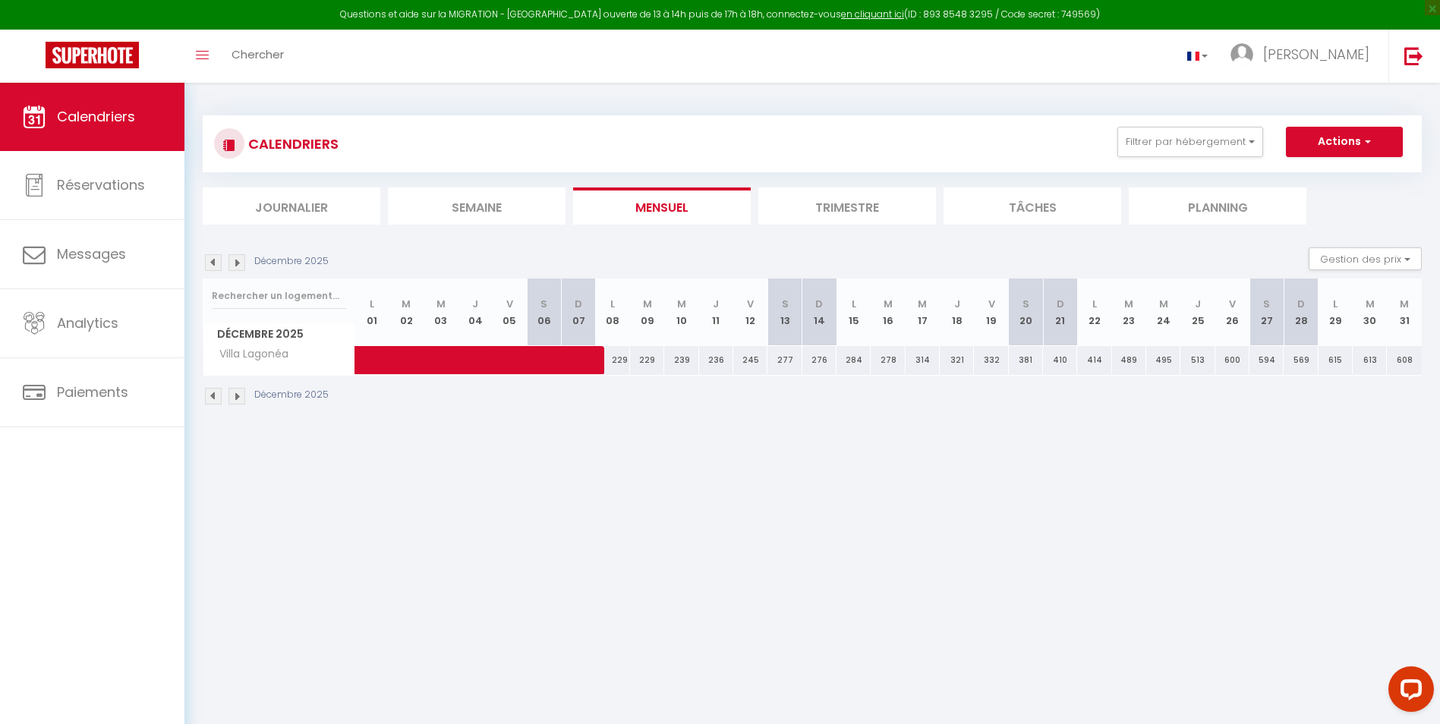
click at [214, 397] on img at bounding box center [213, 396] width 17 height 17
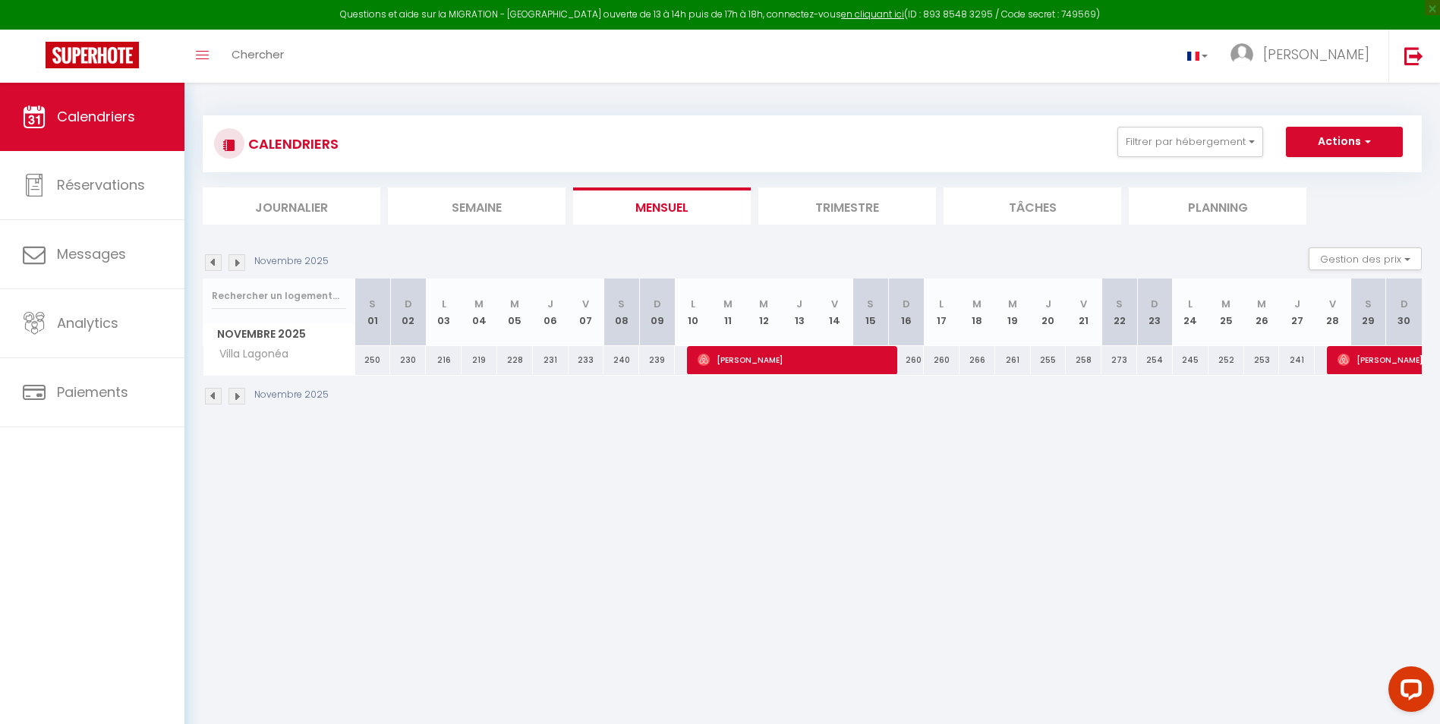
click at [214, 397] on img at bounding box center [213, 396] width 17 height 17
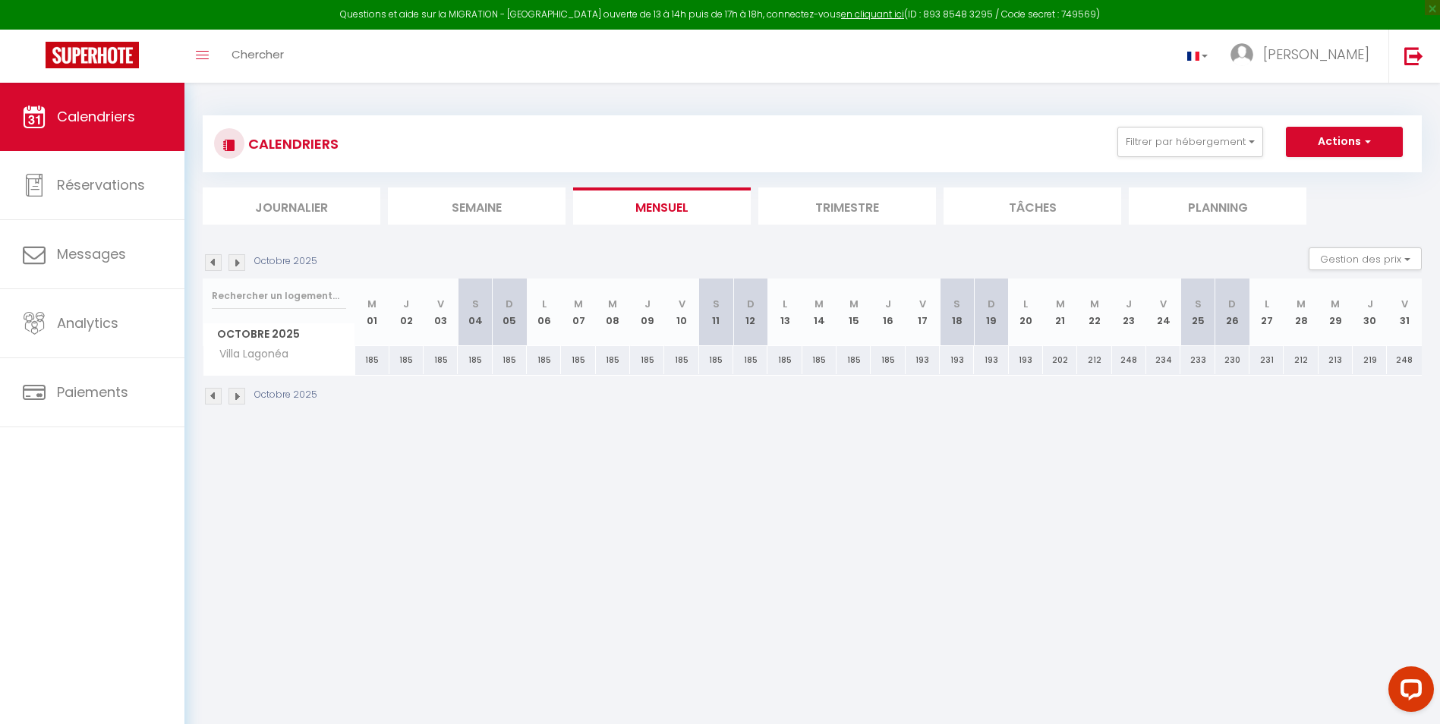
click at [216, 398] on img at bounding box center [213, 396] width 17 height 17
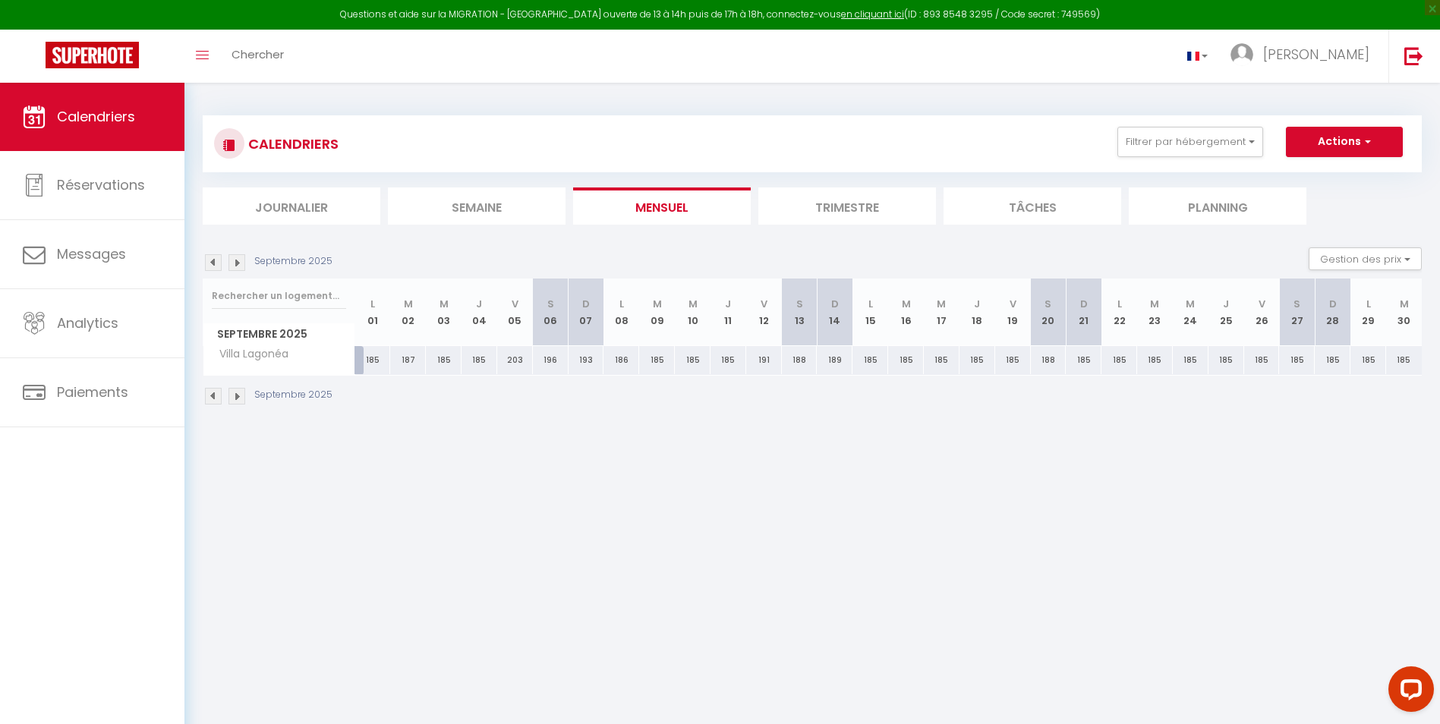
click at [216, 398] on img at bounding box center [213, 396] width 17 height 17
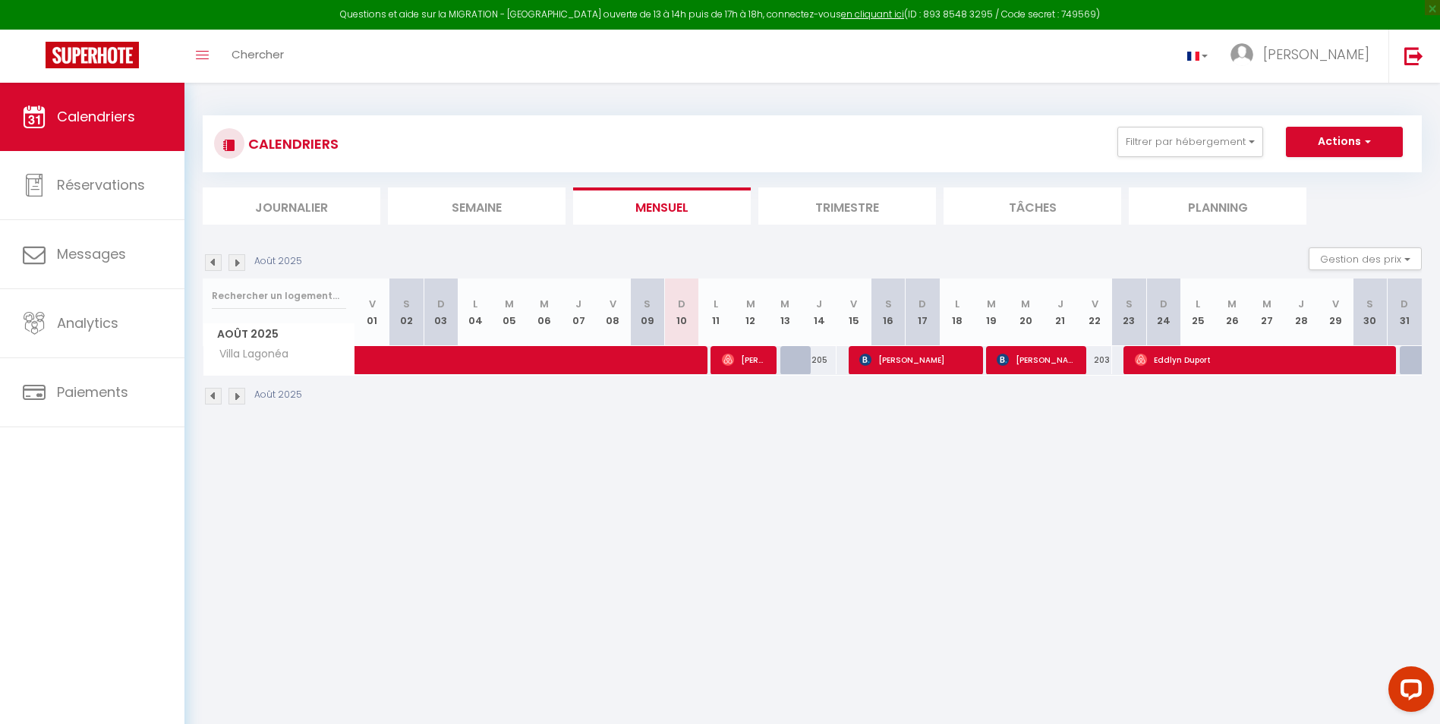
click at [216, 398] on img at bounding box center [213, 396] width 17 height 17
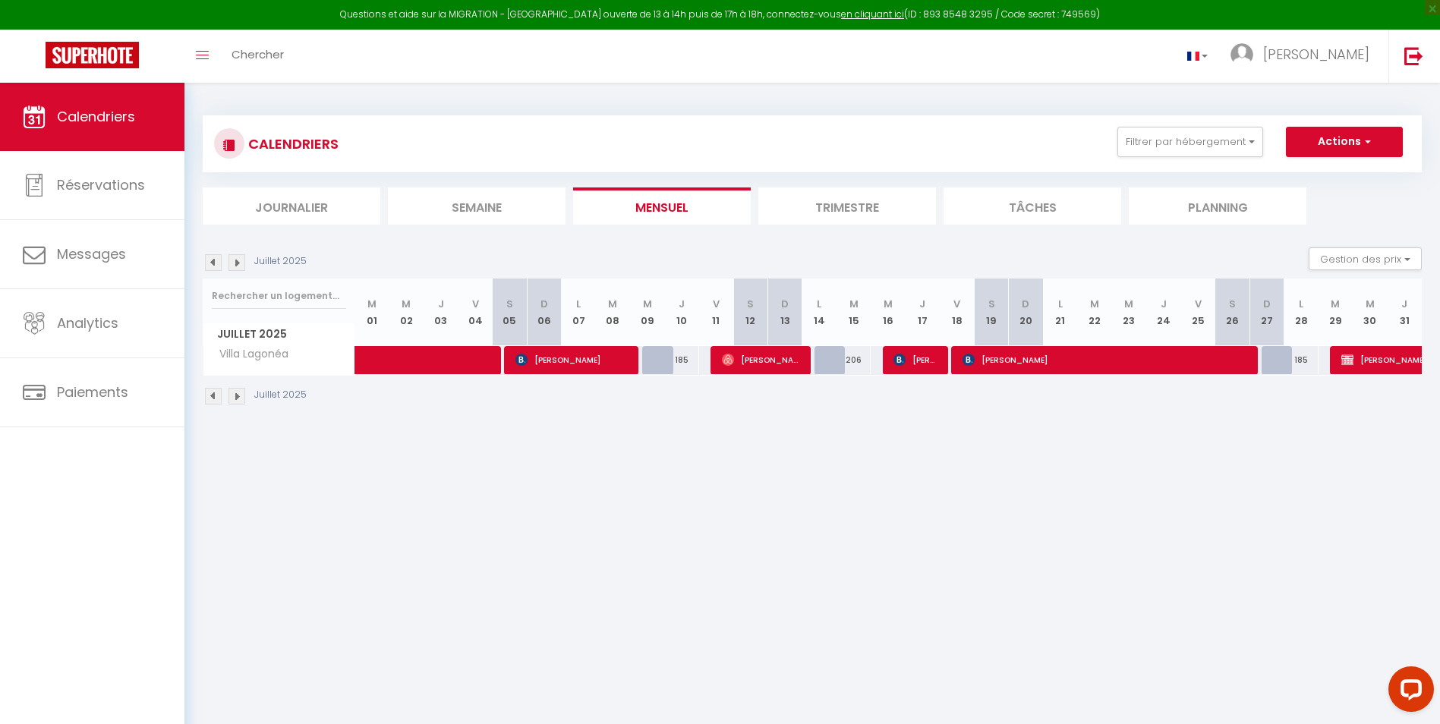
click at [216, 398] on img at bounding box center [213, 396] width 17 height 17
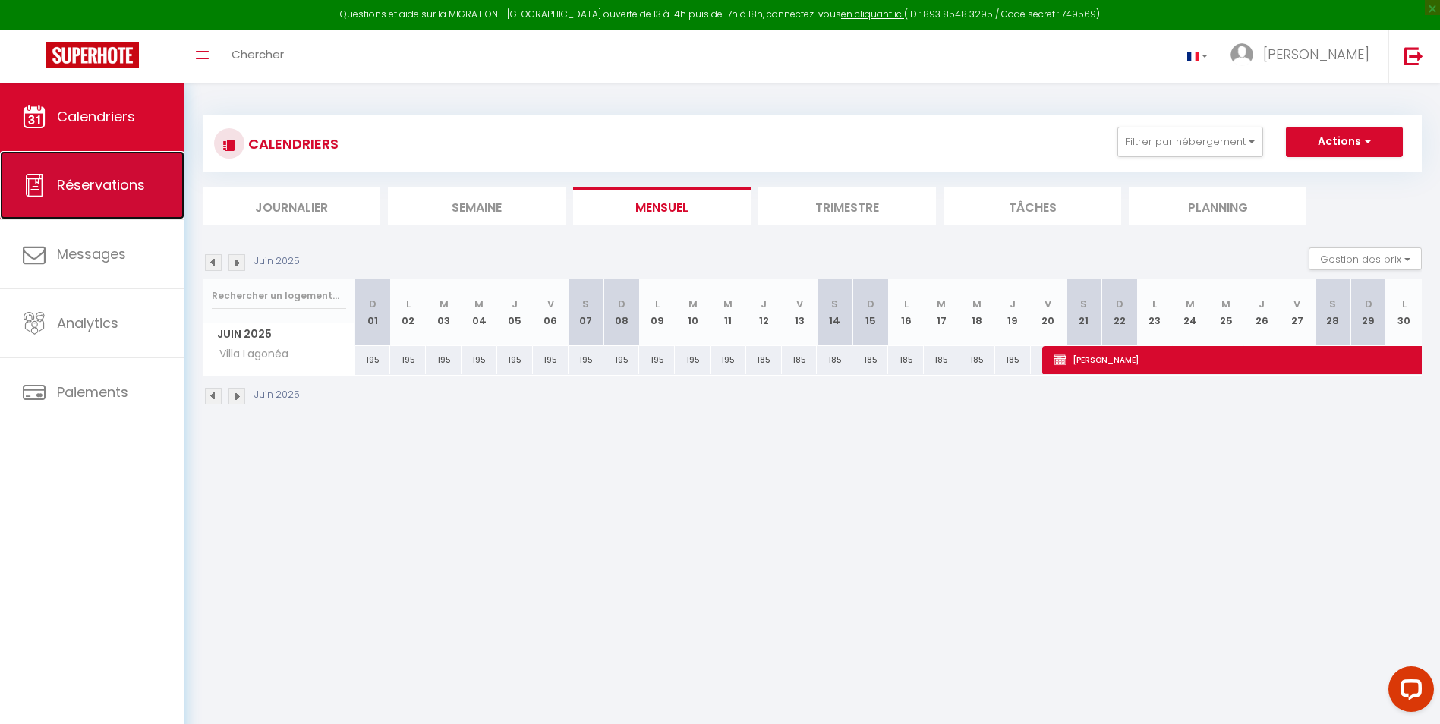
click at [122, 182] on span "Réservations" at bounding box center [101, 184] width 88 height 19
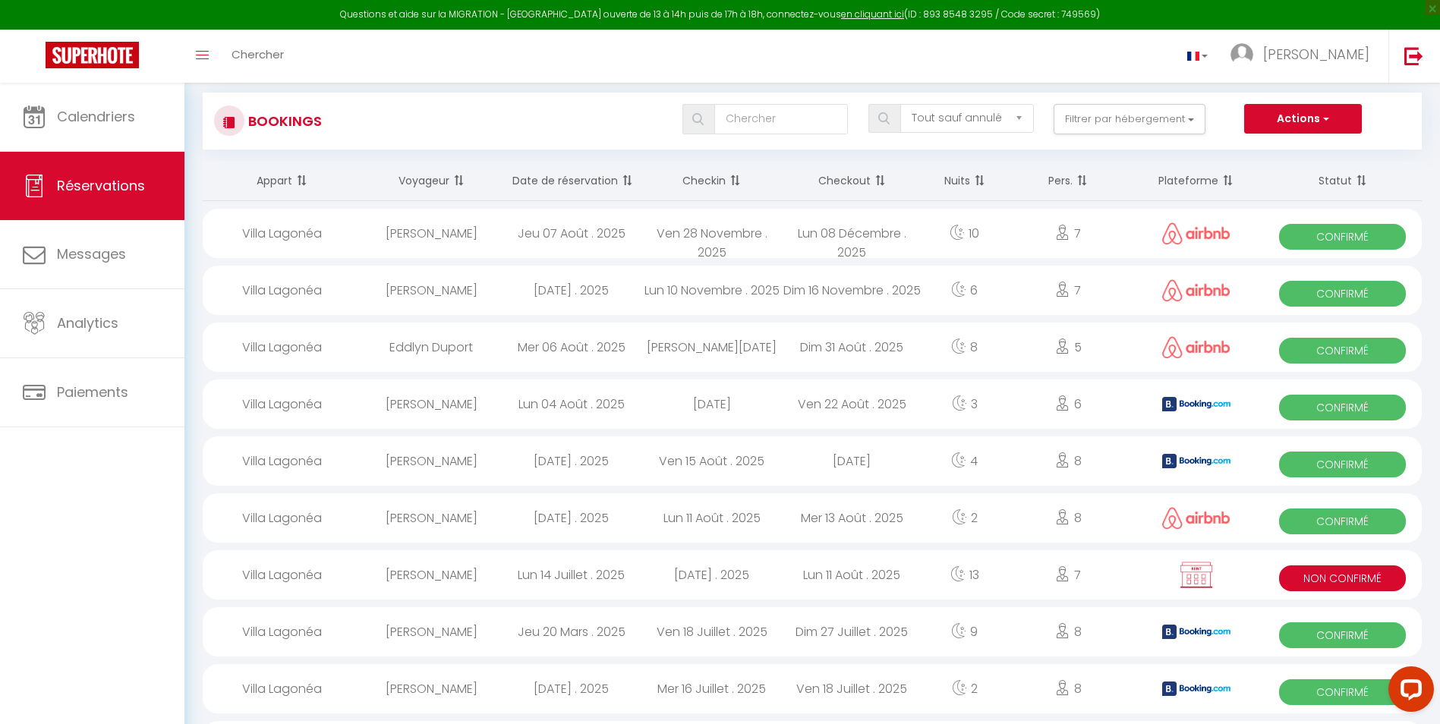
scroll to position [22, 0]
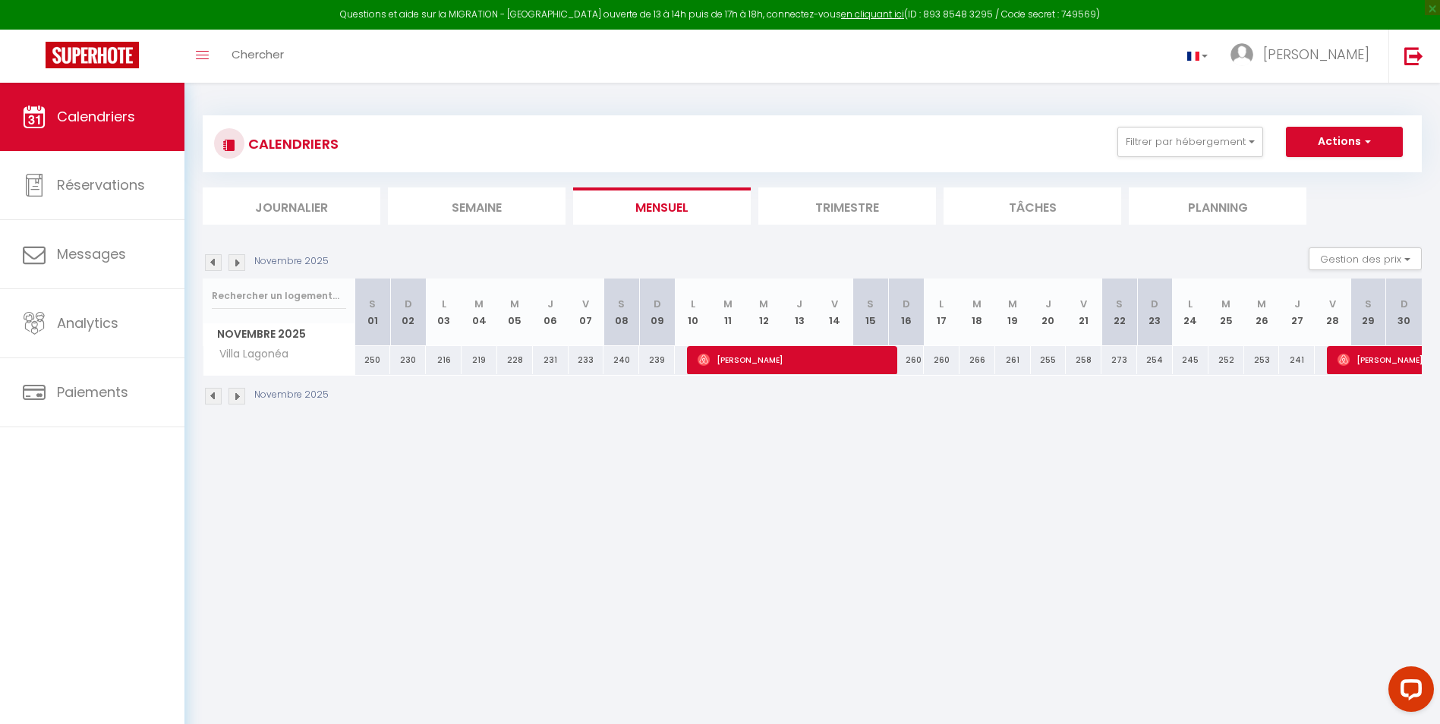
click at [234, 398] on img at bounding box center [236, 396] width 17 height 17
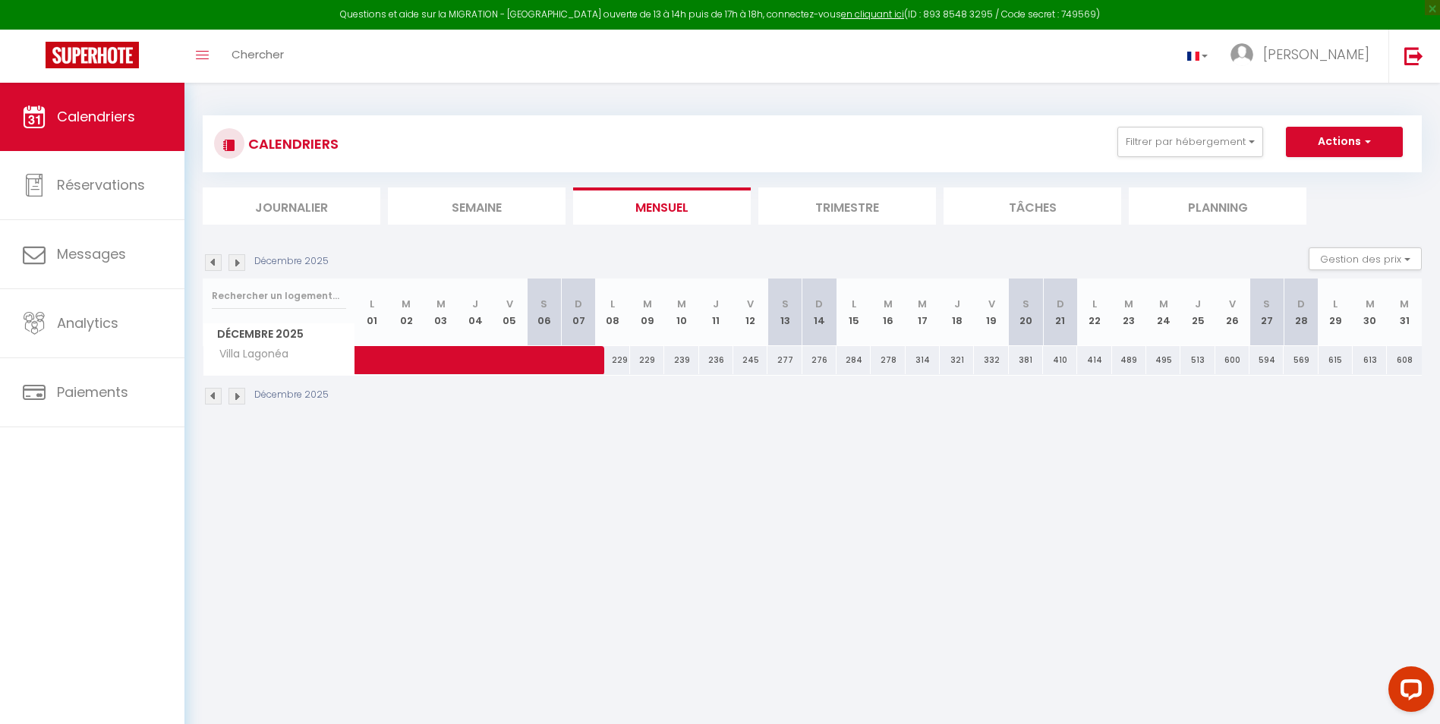
click at [212, 398] on img at bounding box center [213, 396] width 17 height 17
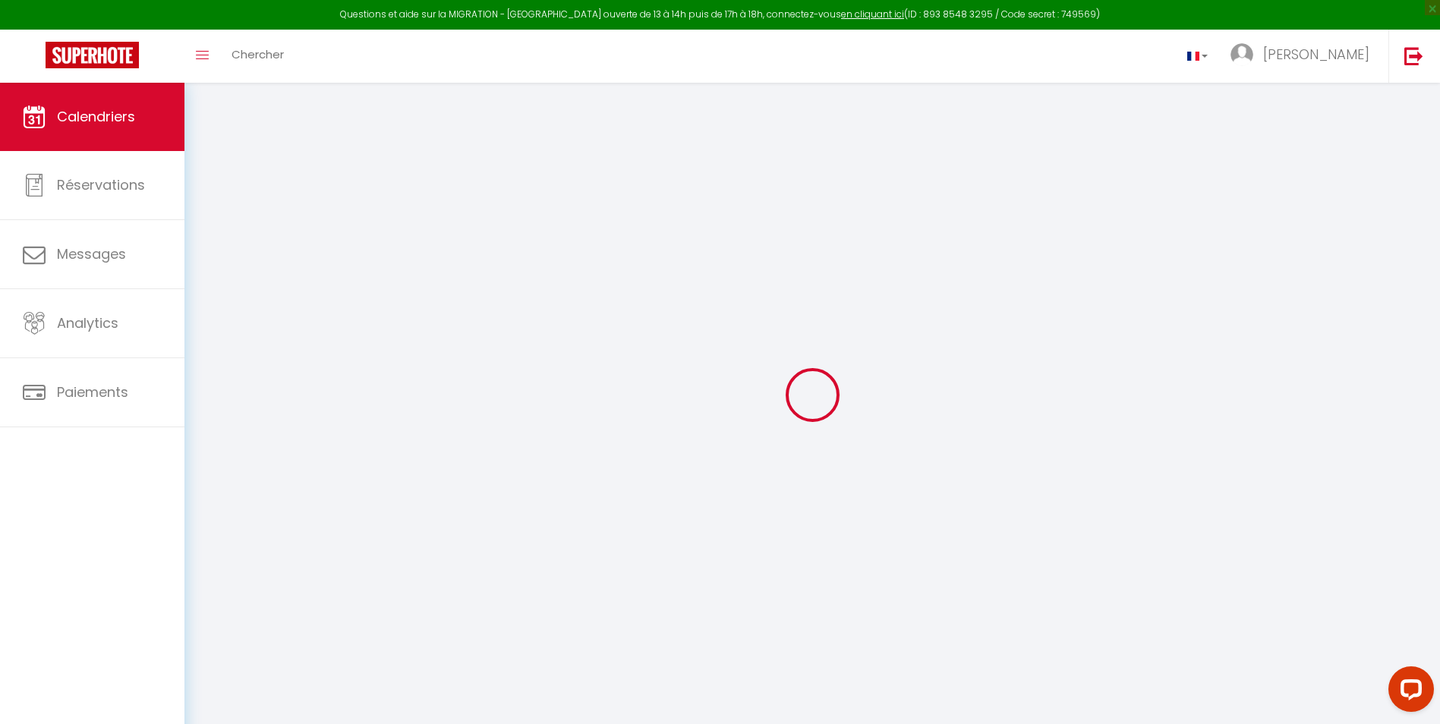
select select
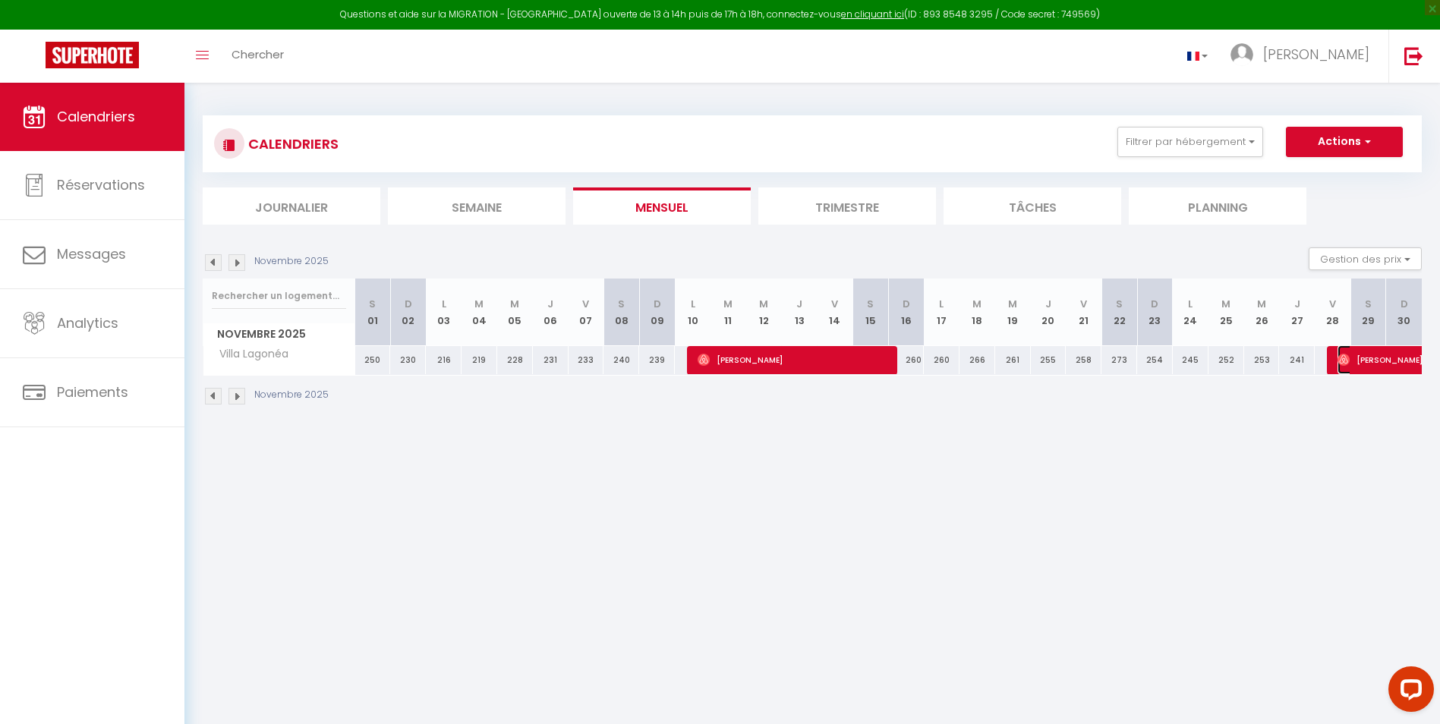
select select "OK"
select select "0"
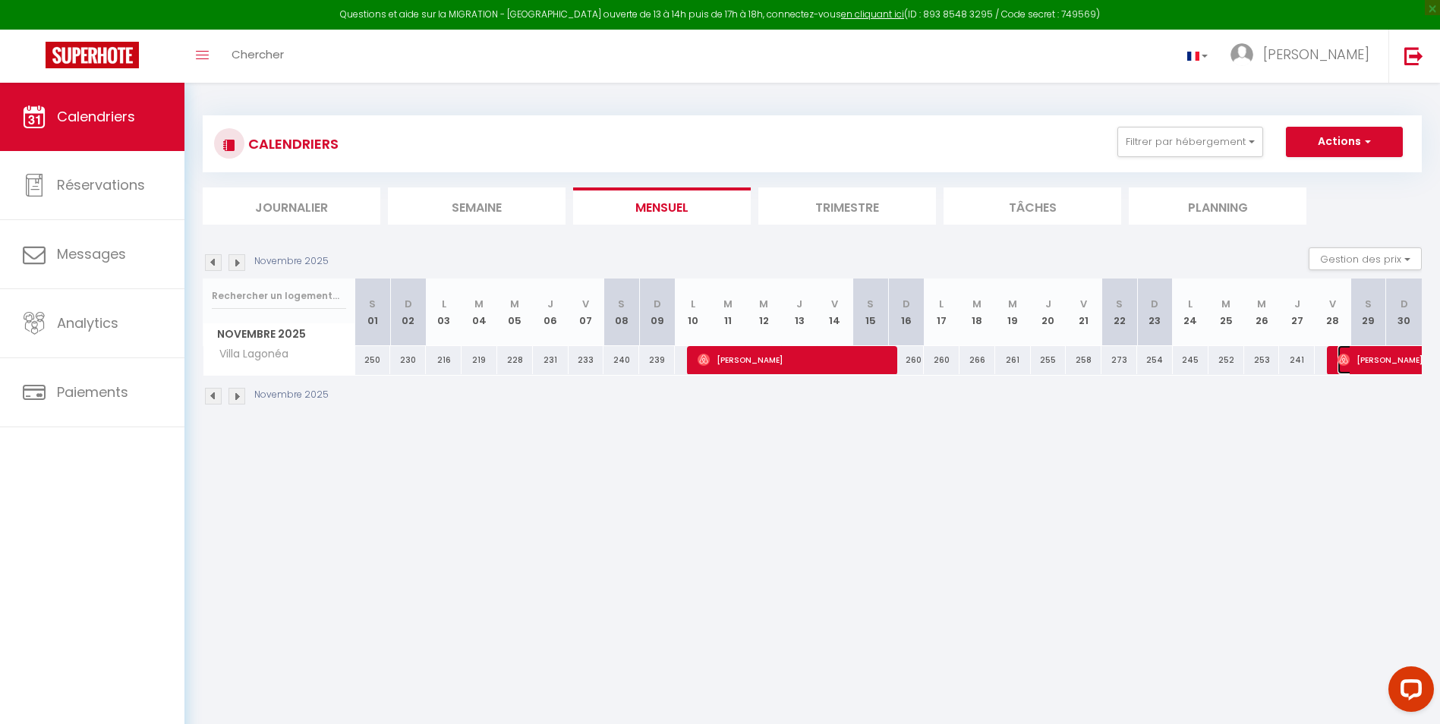
select select "1"
select select
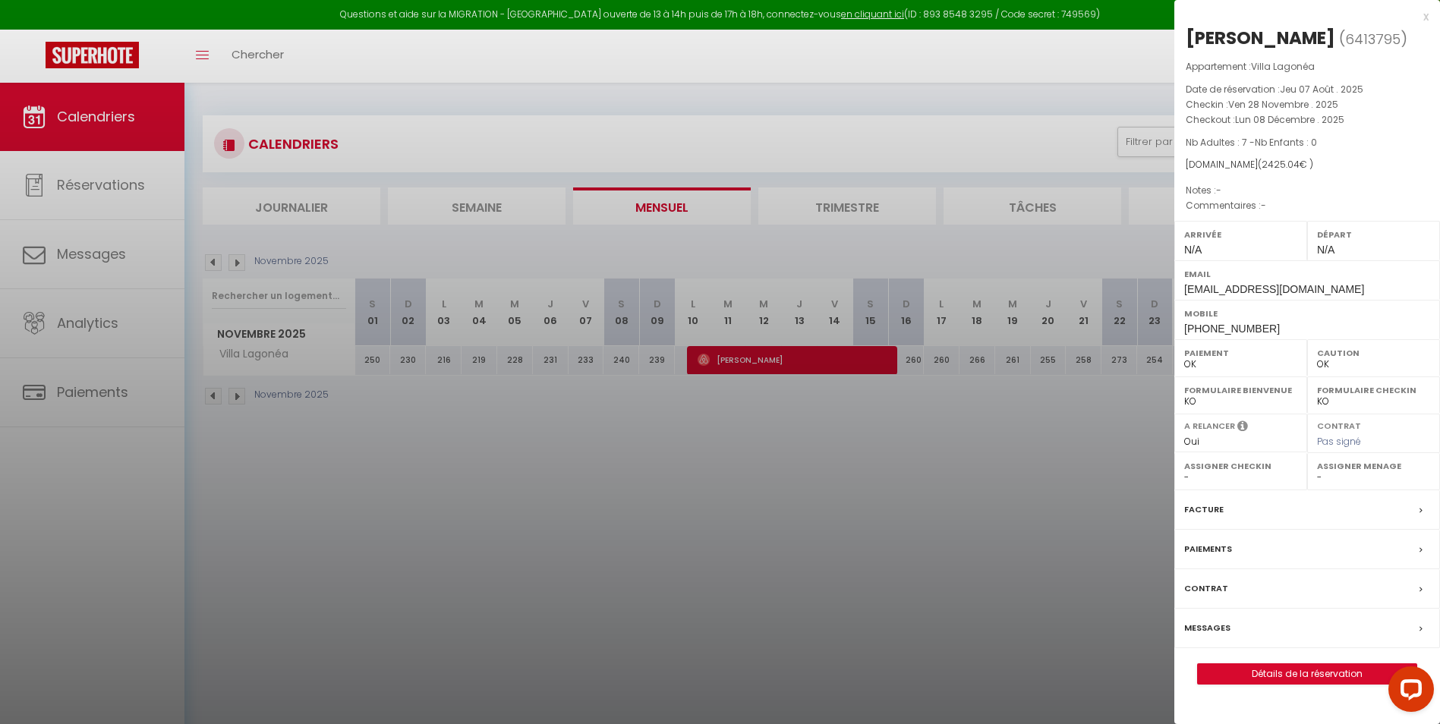
click at [234, 397] on div at bounding box center [720, 362] width 1440 height 724
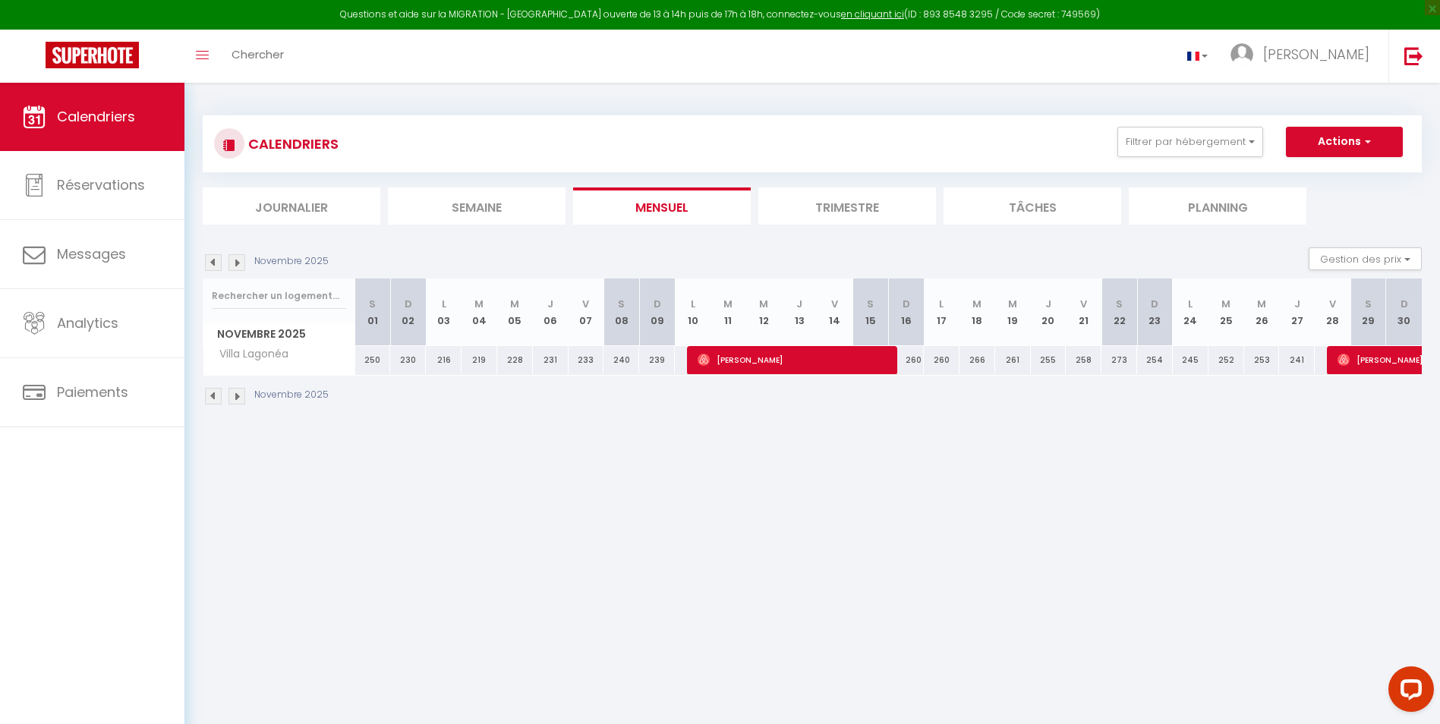
click at [234, 397] on img at bounding box center [236, 396] width 17 height 17
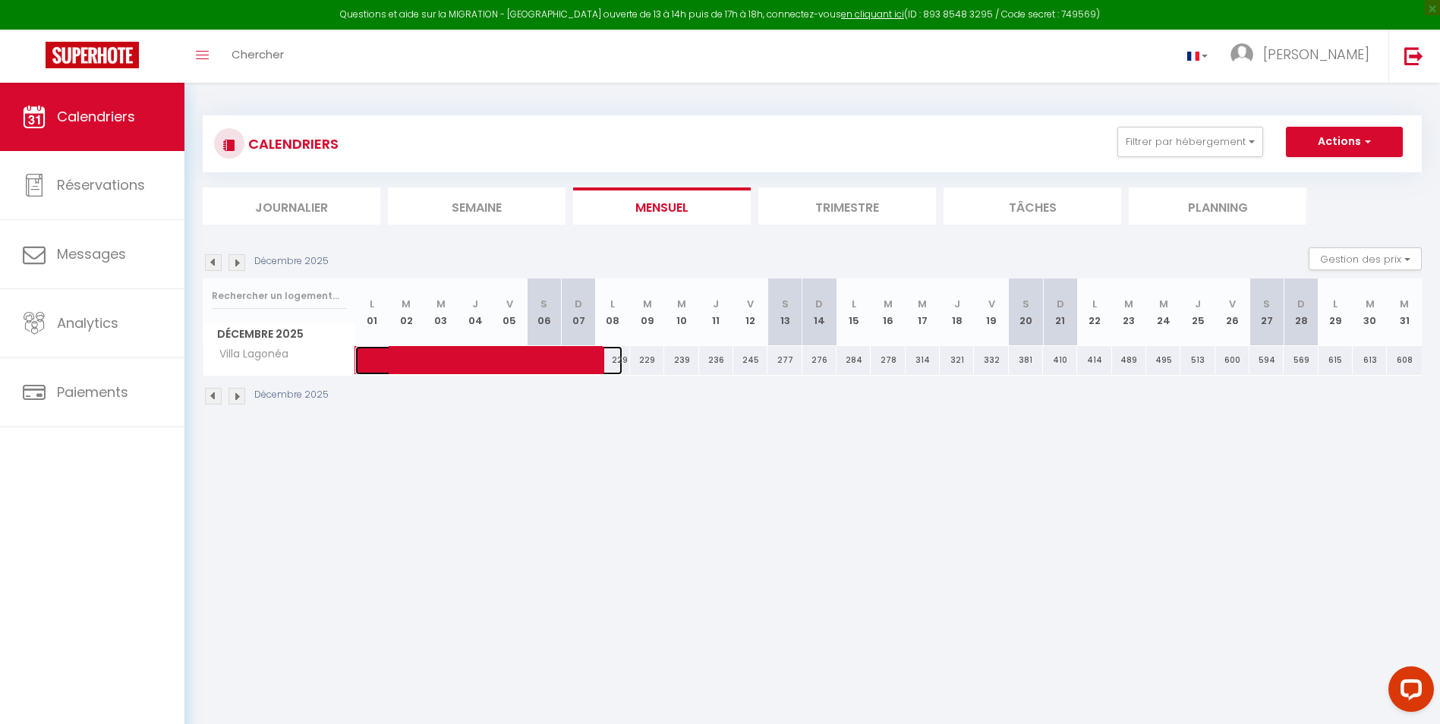
click at [432, 365] on span at bounding box center [500, 360] width 244 height 29
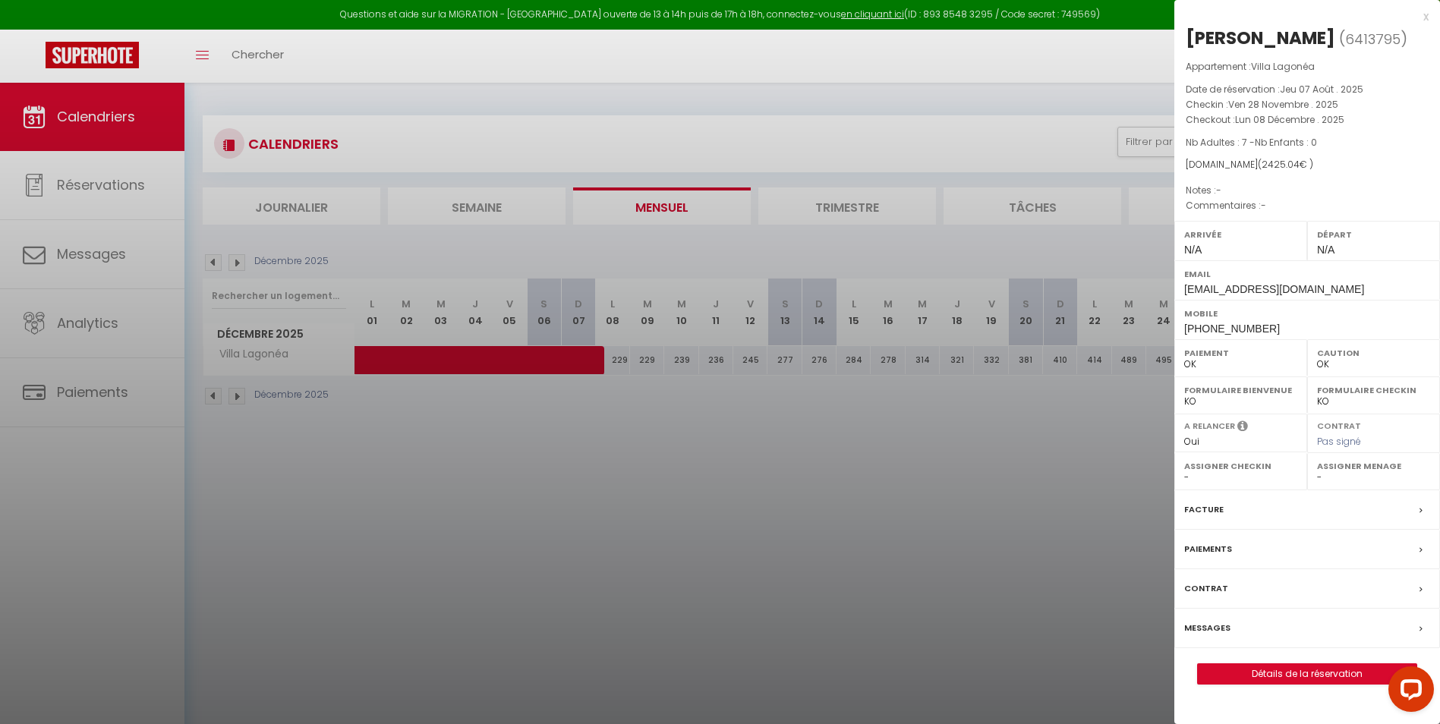
click at [214, 390] on div at bounding box center [720, 362] width 1440 height 724
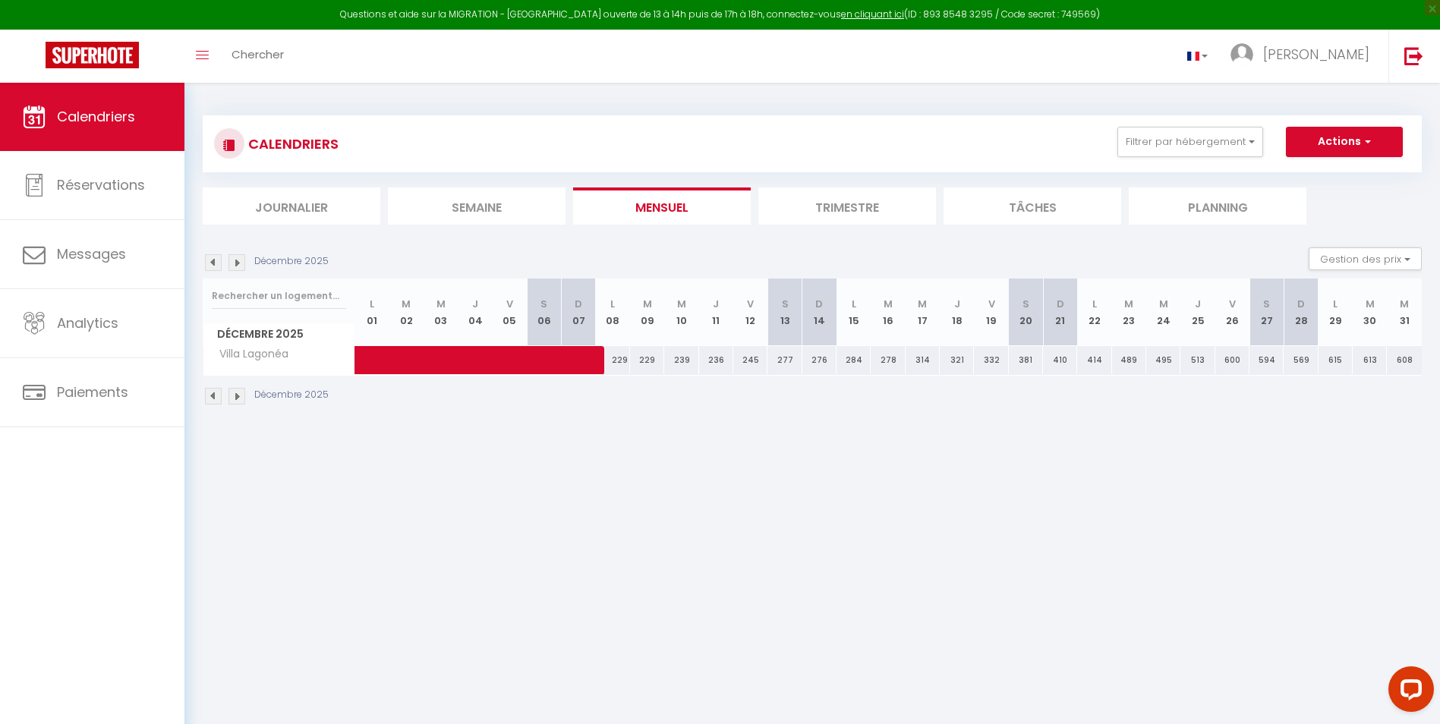
click at [214, 390] on img at bounding box center [213, 396] width 17 height 17
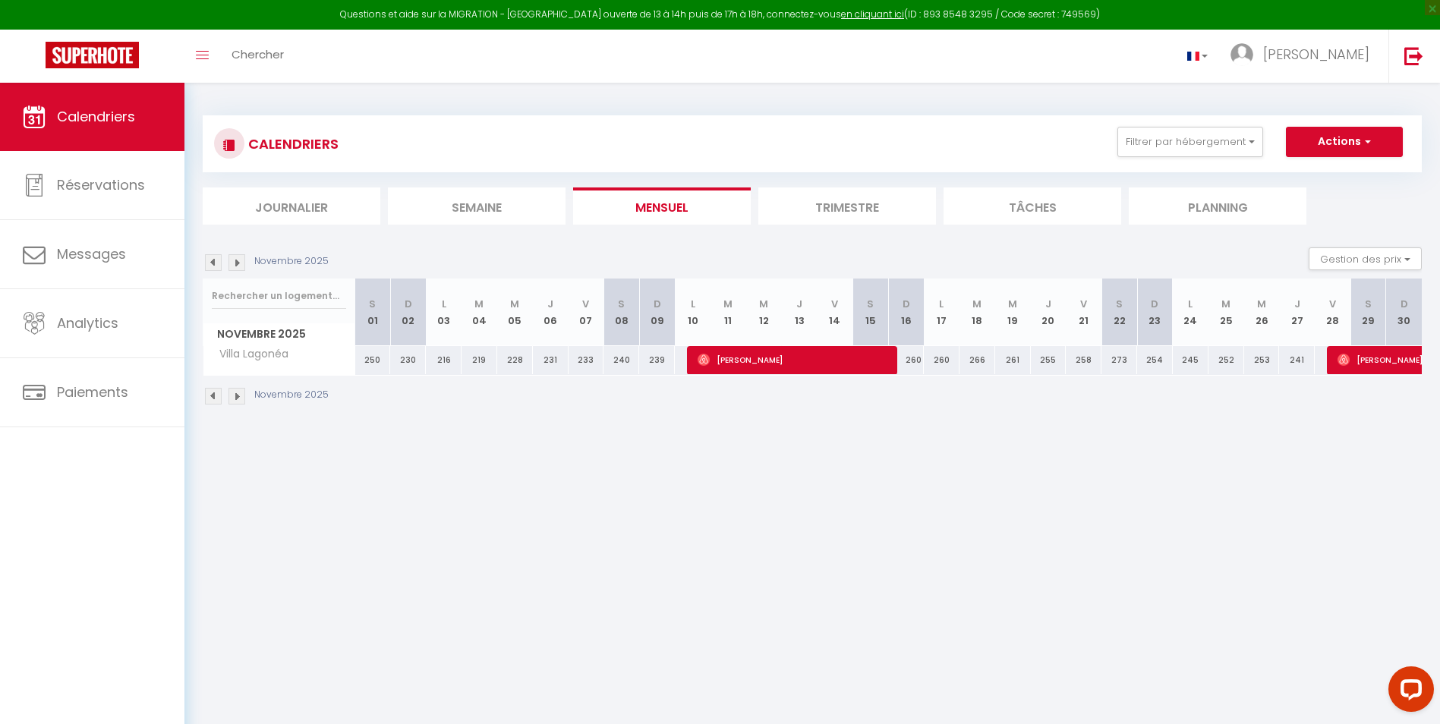
click at [214, 390] on img at bounding box center [213, 396] width 17 height 17
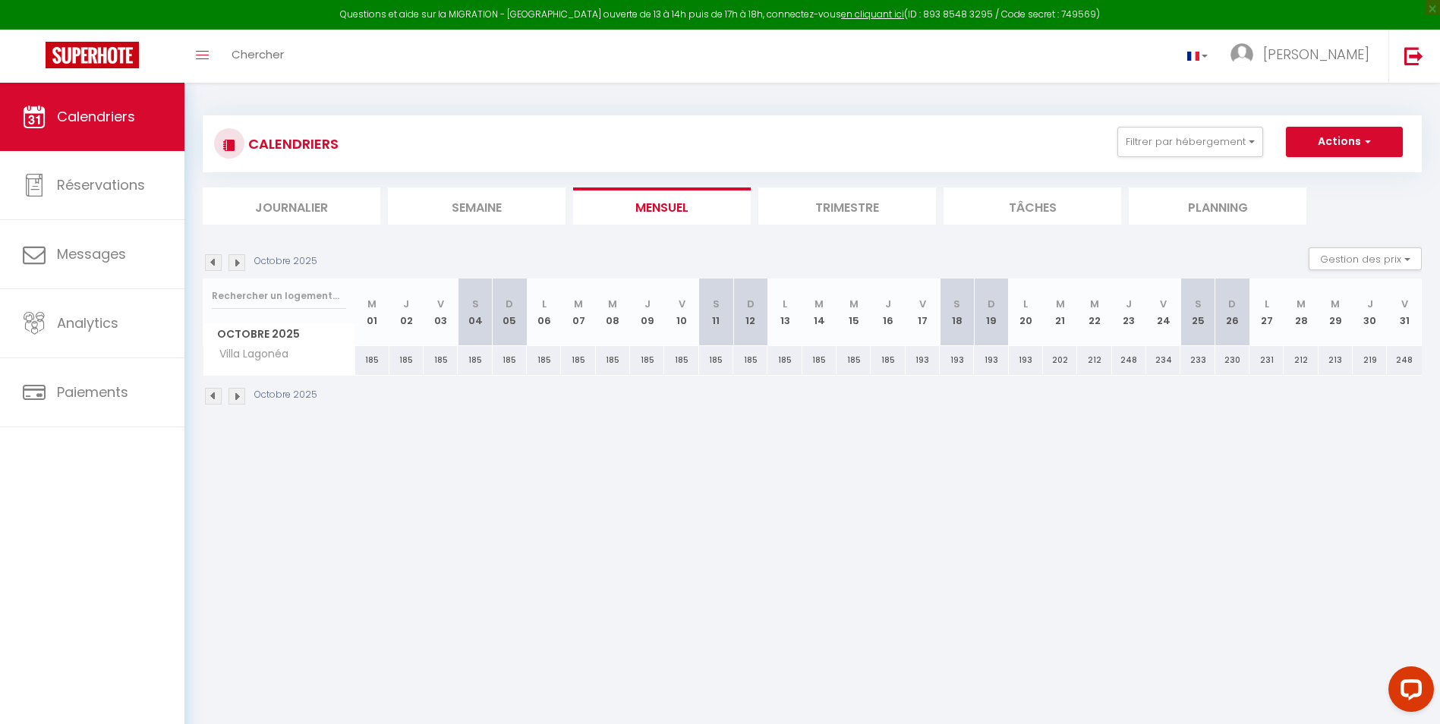
click at [214, 390] on img at bounding box center [213, 396] width 17 height 17
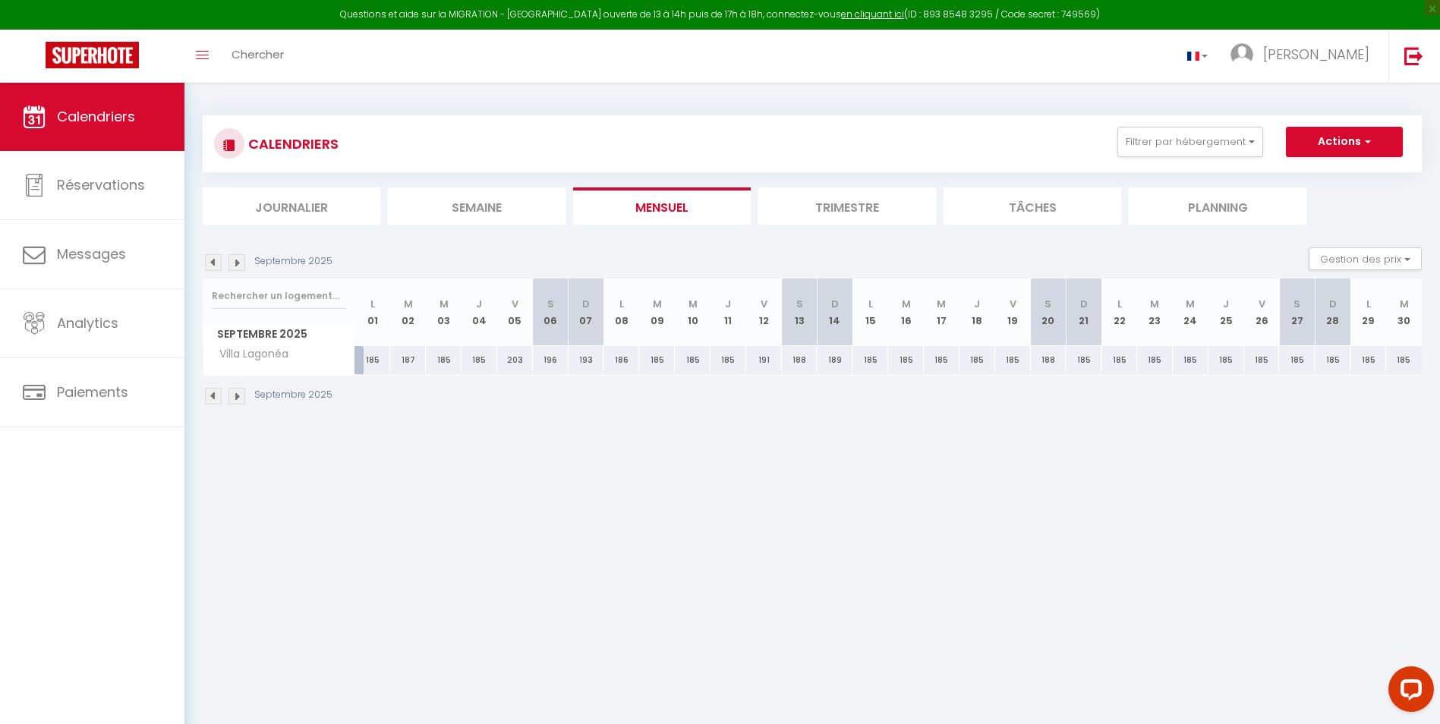
click at [214, 390] on img at bounding box center [213, 396] width 17 height 17
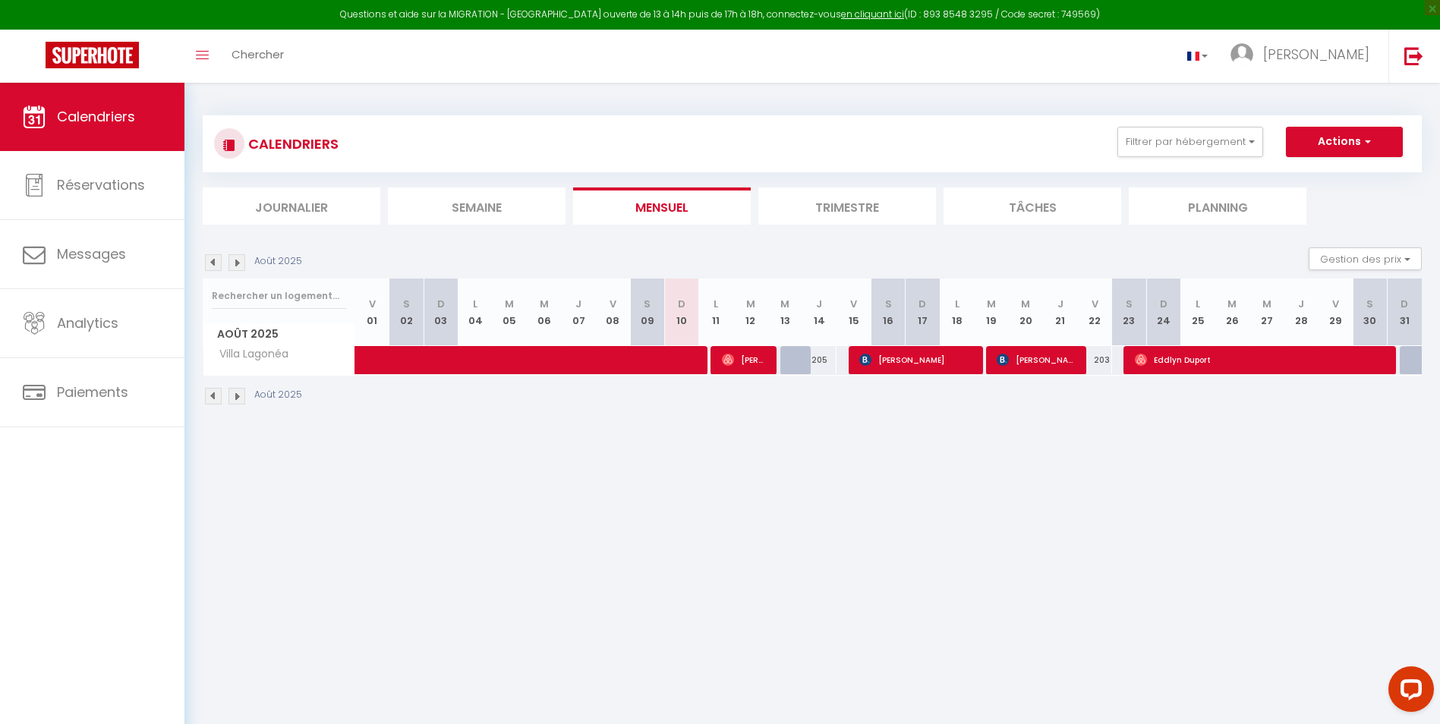
click at [214, 390] on img at bounding box center [213, 396] width 17 height 17
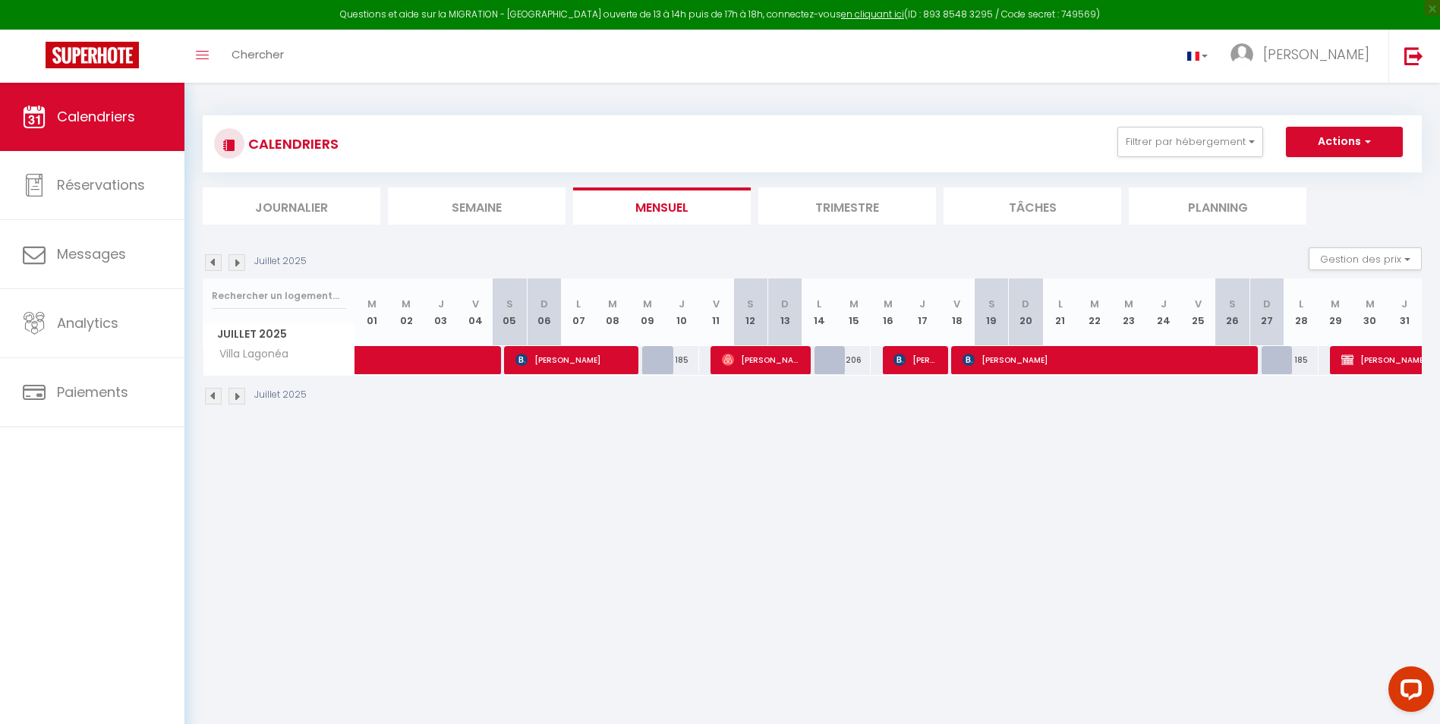
click at [241, 397] on img at bounding box center [236, 396] width 17 height 17
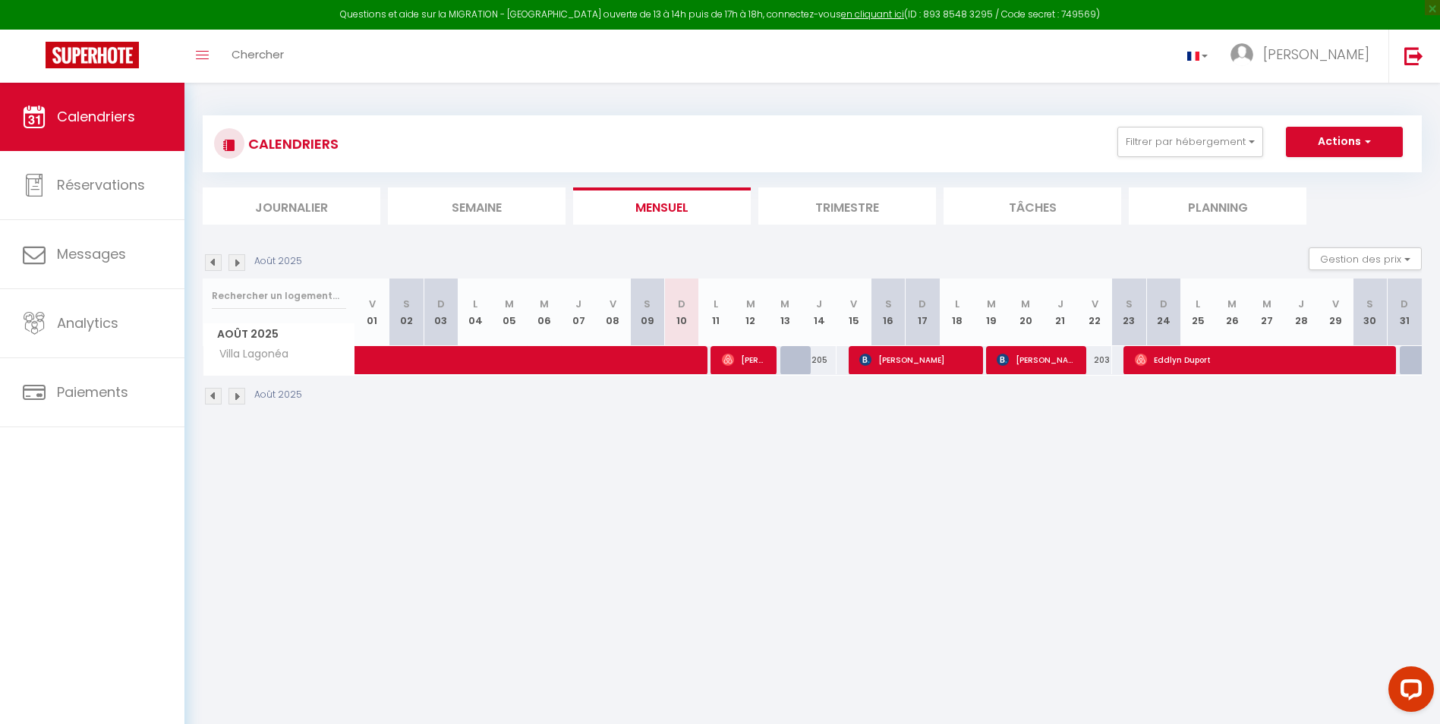
click at [244, 398] on img at bounding box center [236, 396] width 17 height 17
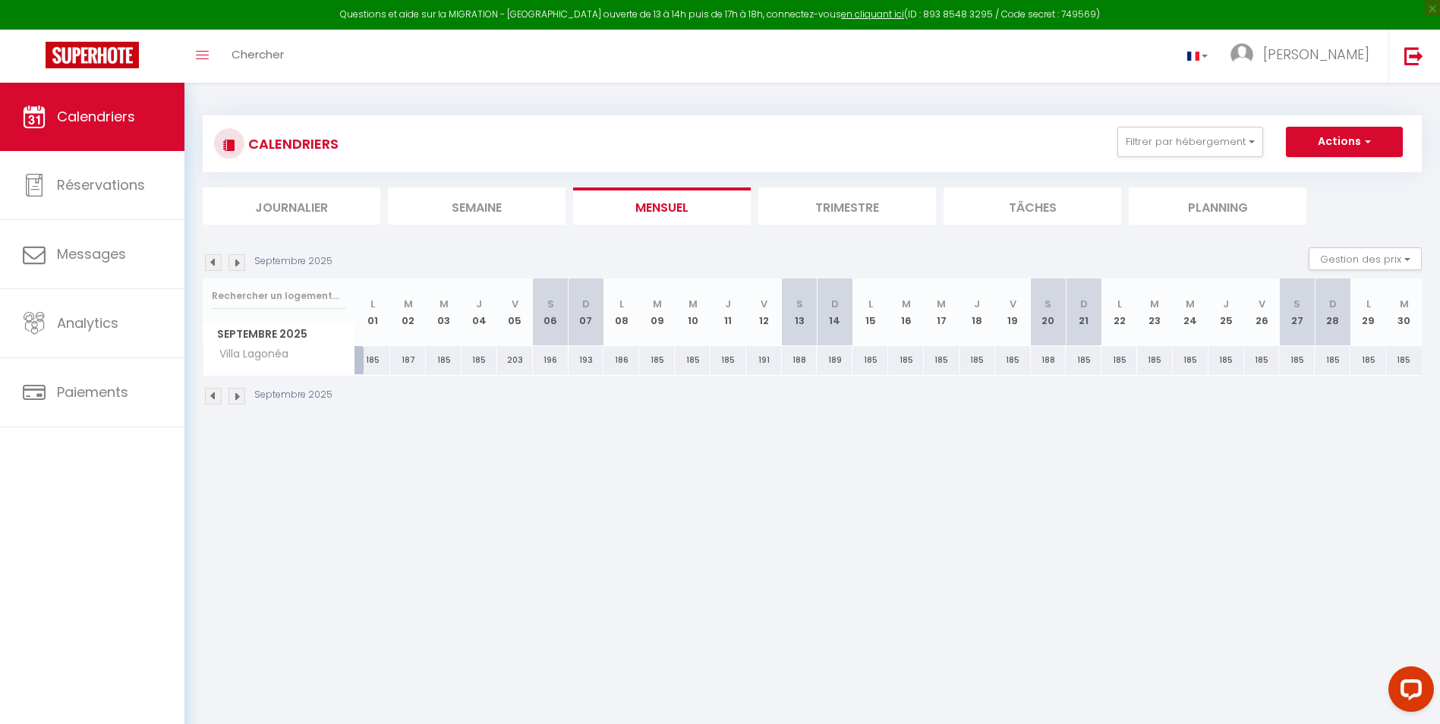
click at [245, 398] on div "Septembre 2025" at bounding box center [270, 396] width 134 height 17
click at [231, 393] on img at bounding box center [236, 396] width 17 height 17
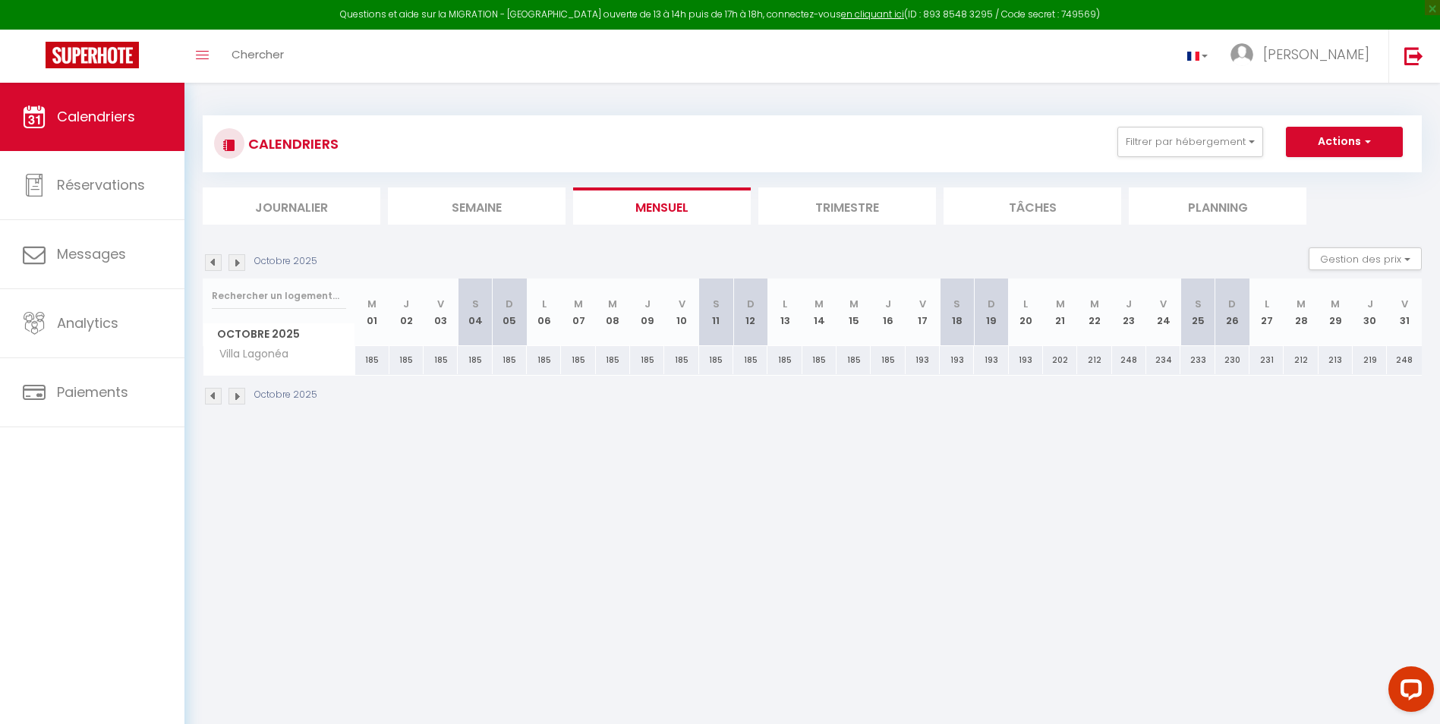
click at [245, 399] on div "Octobre 2025" at bounding box center [262, 396] width 119 height 17
click at [236, 397] on img at bounding box center [236, 396] width 17 height 17
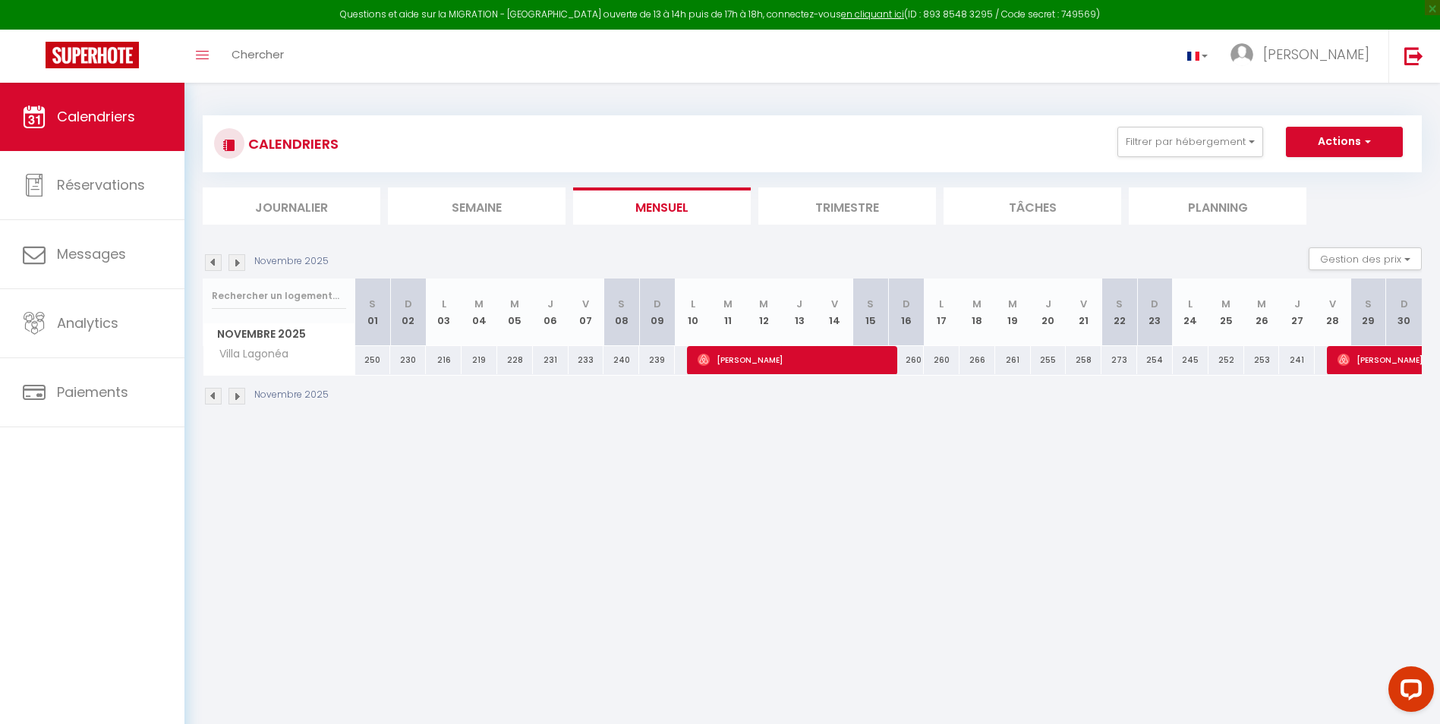
click at [236, 397] on img at bounding box center [236, 396] width 17 height 17
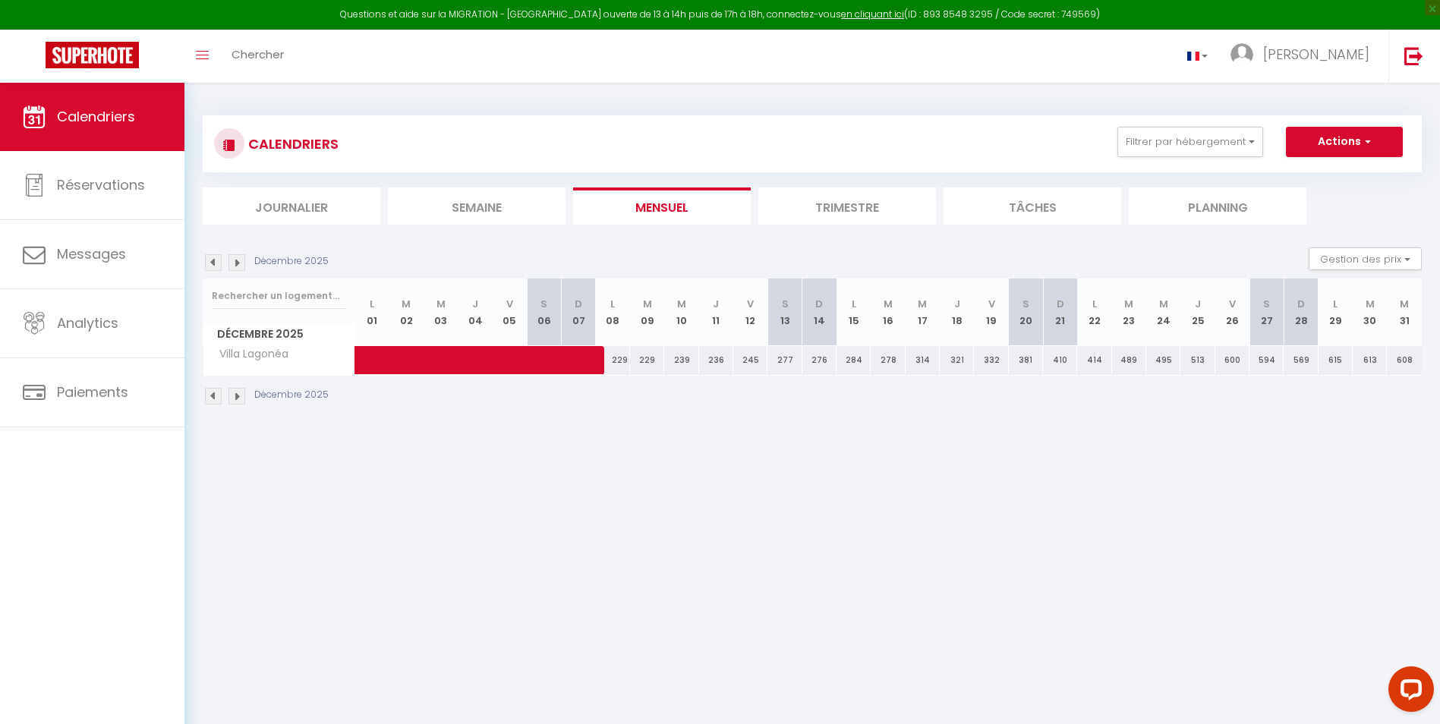
click at [236, 397] on img at bounding box center [236, 396] width 17 height 17
